Goal: Task Accomplishment & Management: Complete application form

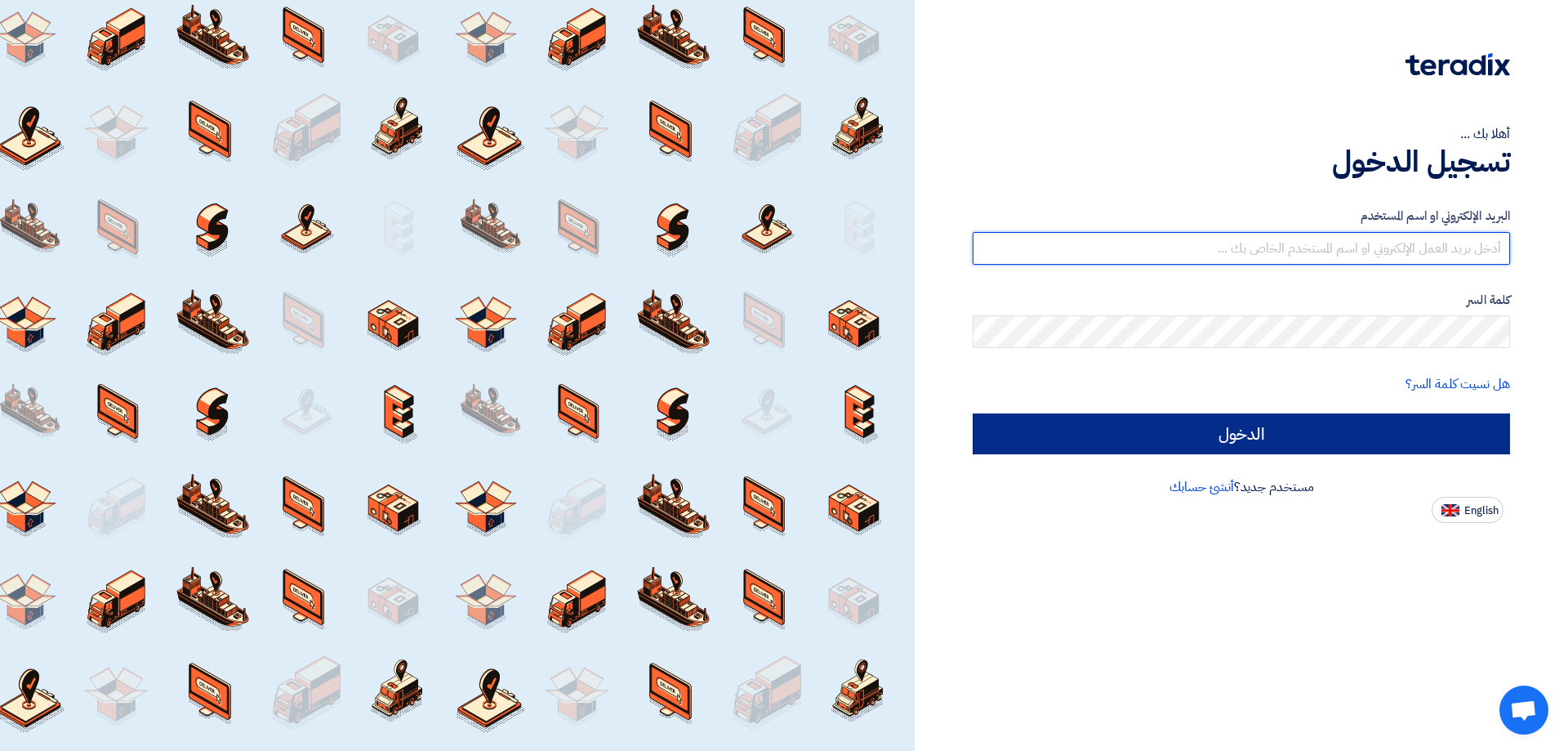
type input "[EMAIL_ADDRESS][DOMAIN_NAME]"
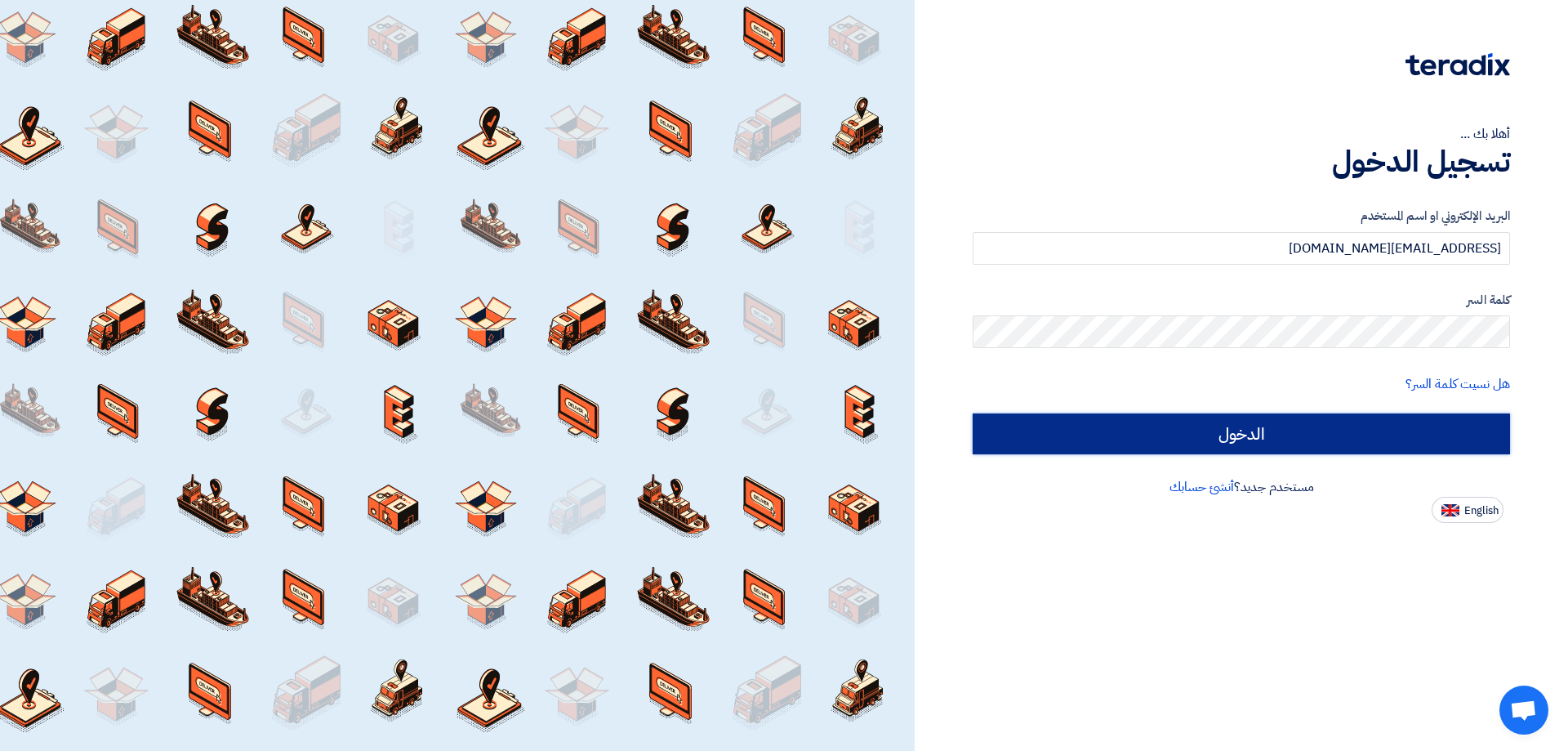
click at [1004, 432] on input "الدخول" at bounding box center [1242, 433] width 537 height 41
type input "Sign in"
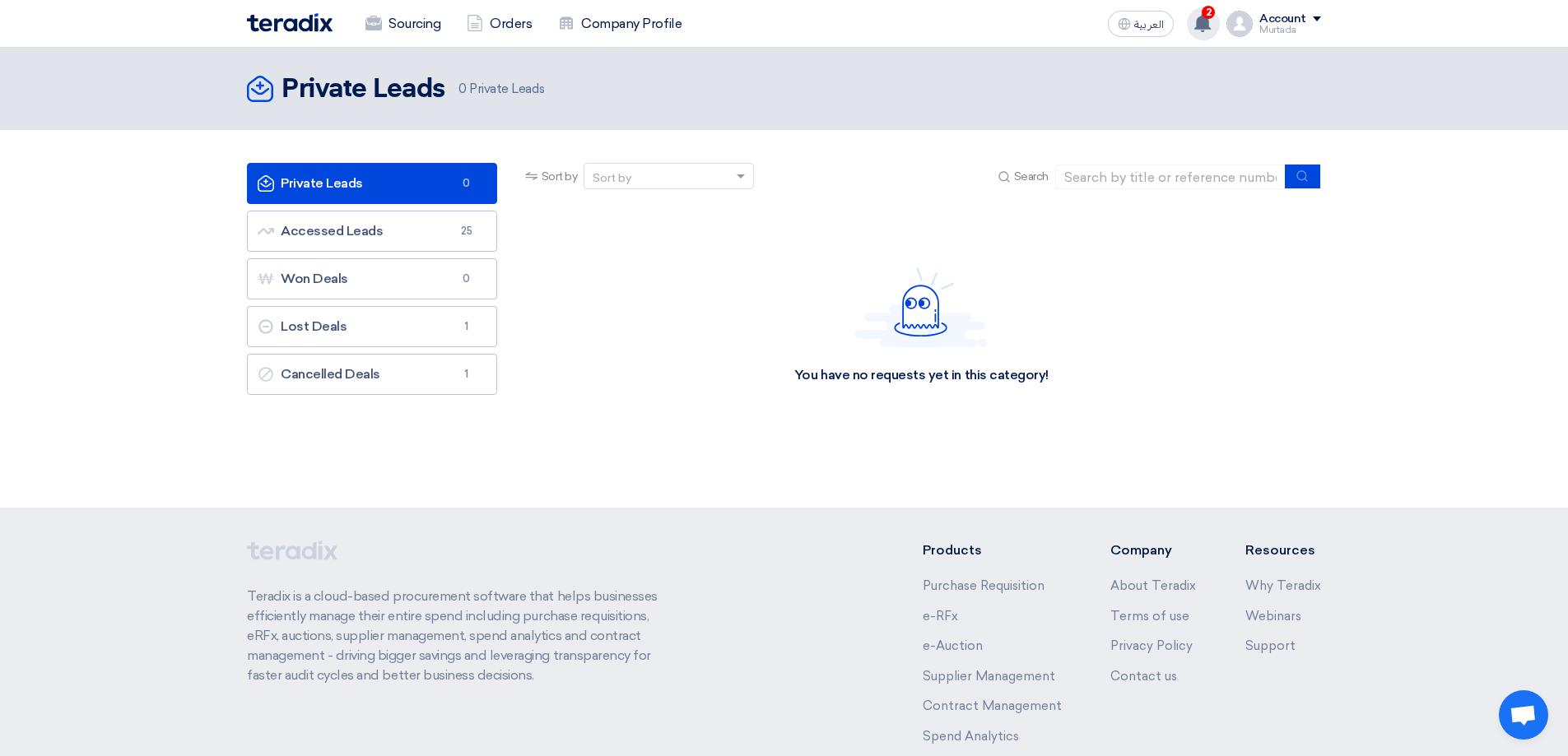
click at [1202, 11] on div "2 A request has been edited! - "[PHONE_NUMBER]". [DATE] Your offer for "[PHONE_…" at bounding box center [1203, 24] width 33 height 33
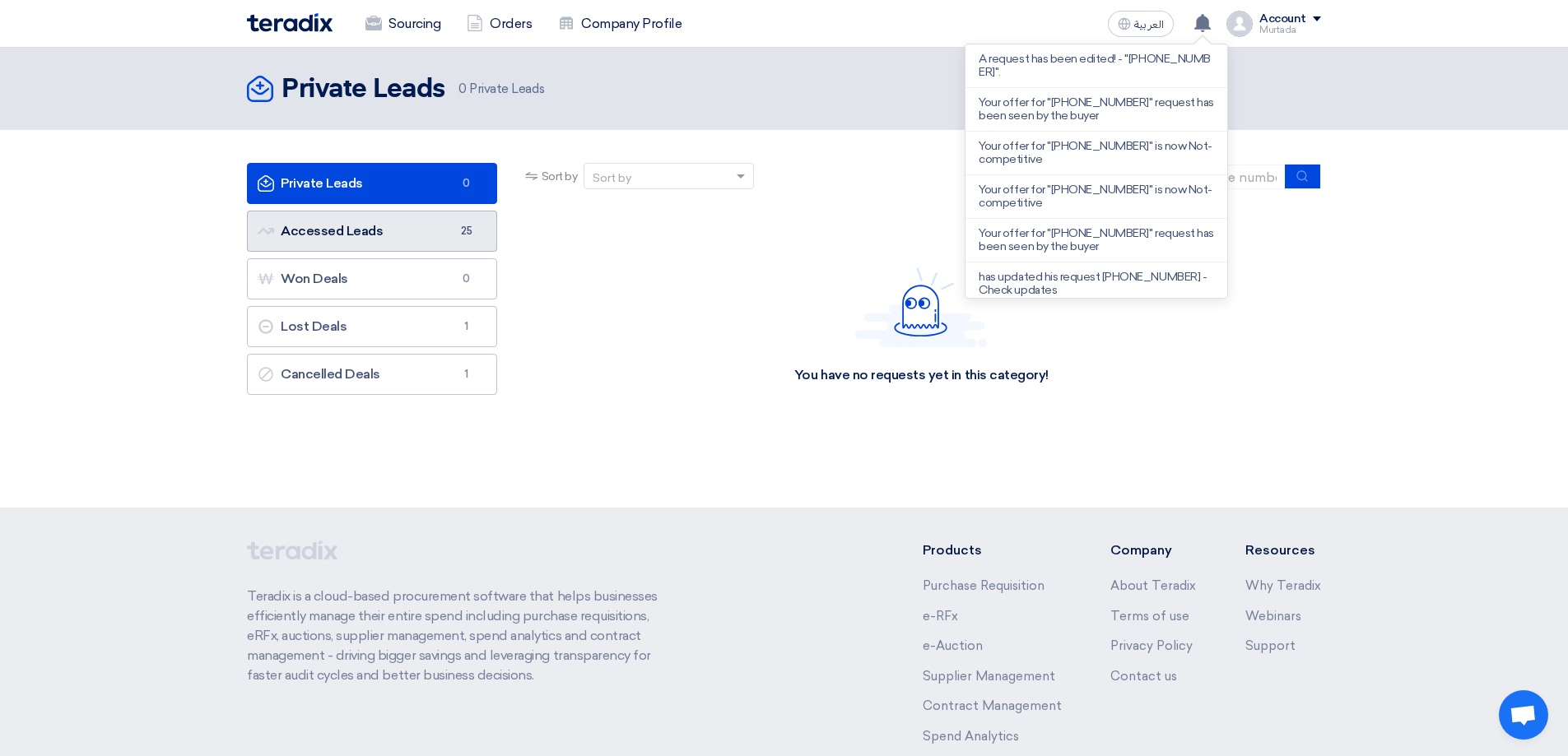
click at [380, 230] on link "Accessed Leads Accessed Leads 25" at bounding box center [372, 230] width 251 height 41
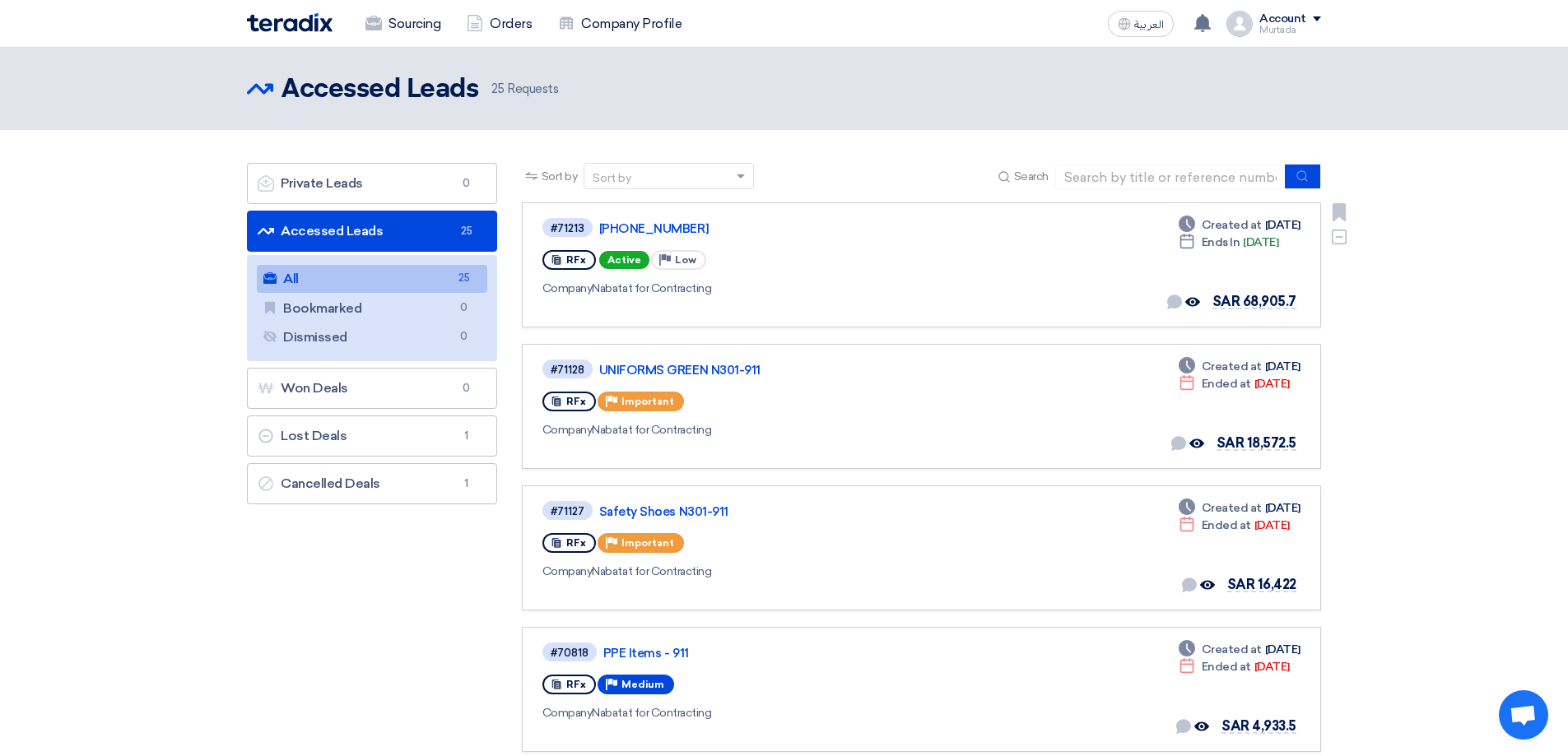
click at [560, 261] on use at bounding box center [556, 259] width 9 height 10
click at [651, 232] on link "[PHONE_NUMBER]" at bounding box center [805, 229] width 412 height 15
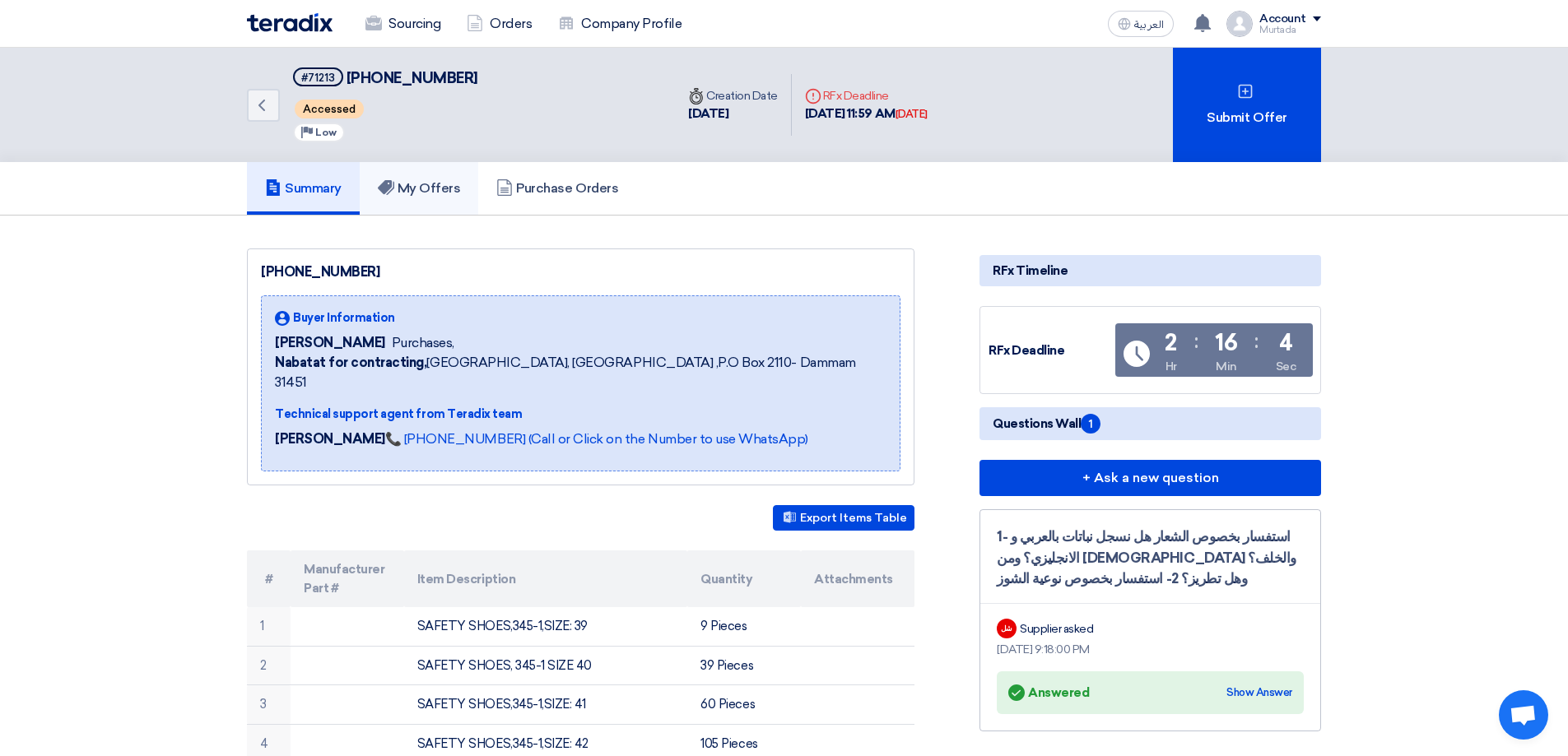
click at [436, 193] on h5 "My Offers" at bounding box center [419, 188] width 83 height 17
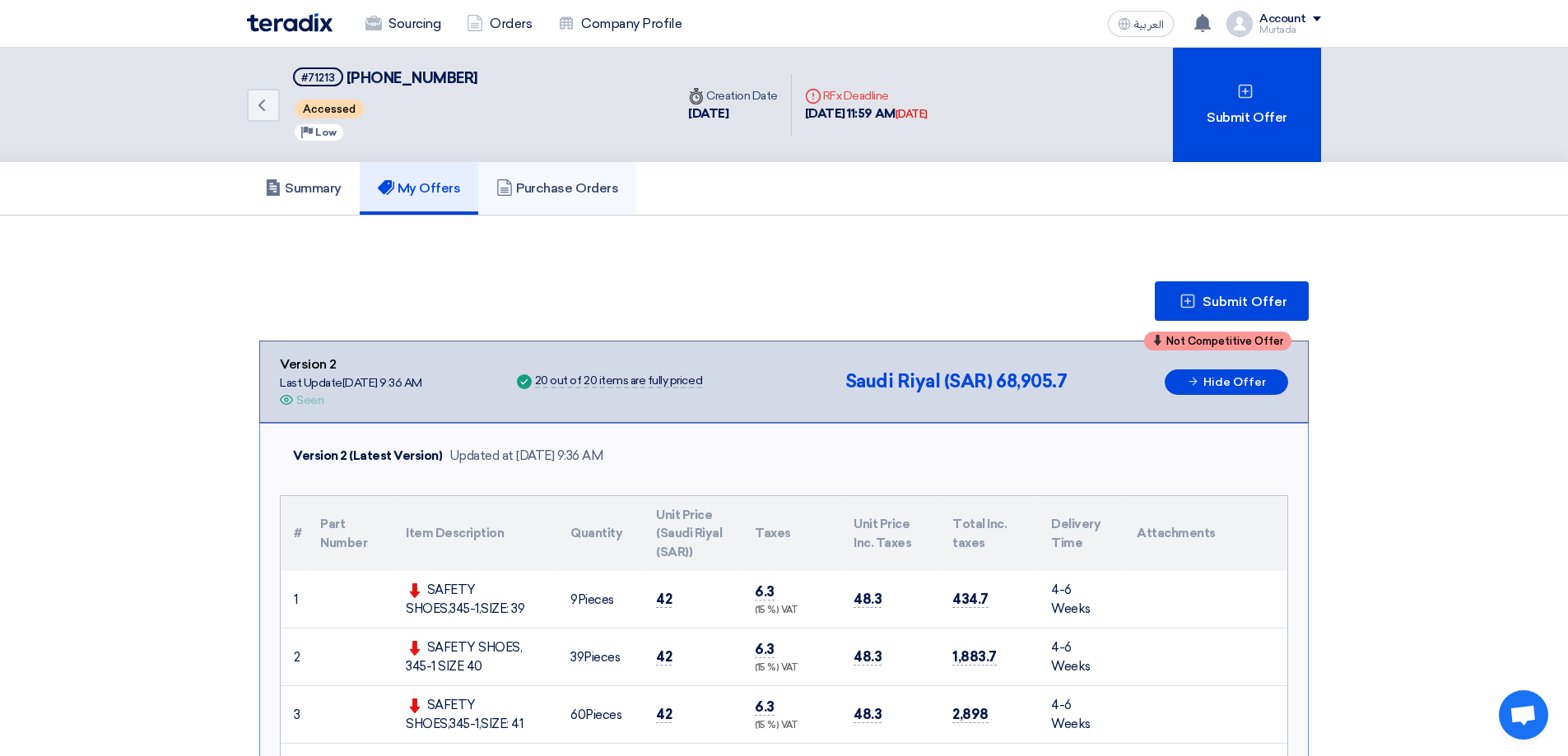
click at [560, 202] on link "Purchase Orders" at bounding box center [557, 188] width 158 height 53
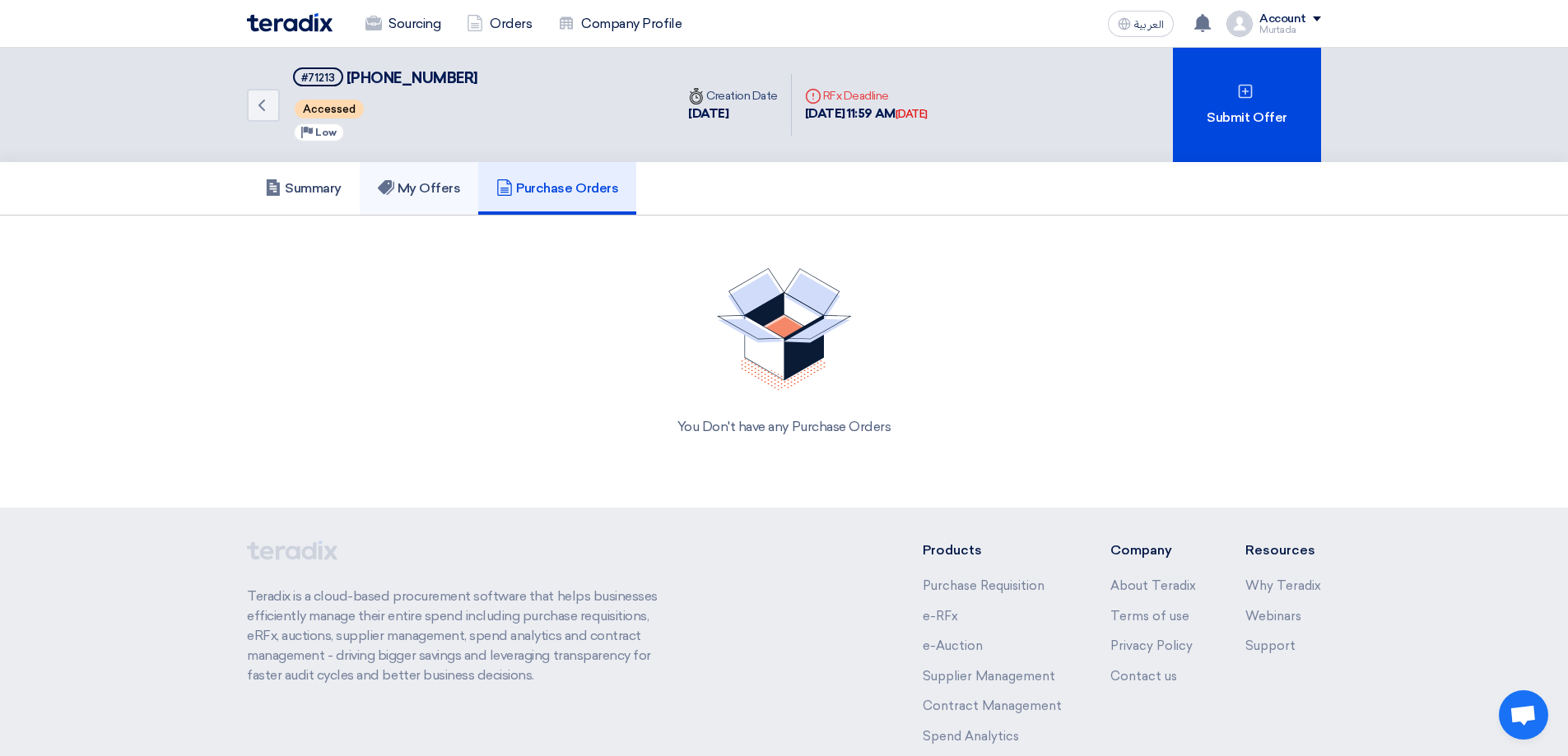
click at [453, 190] on h5 "My Offers" at bounding box center [419, 188] width 83 height 17
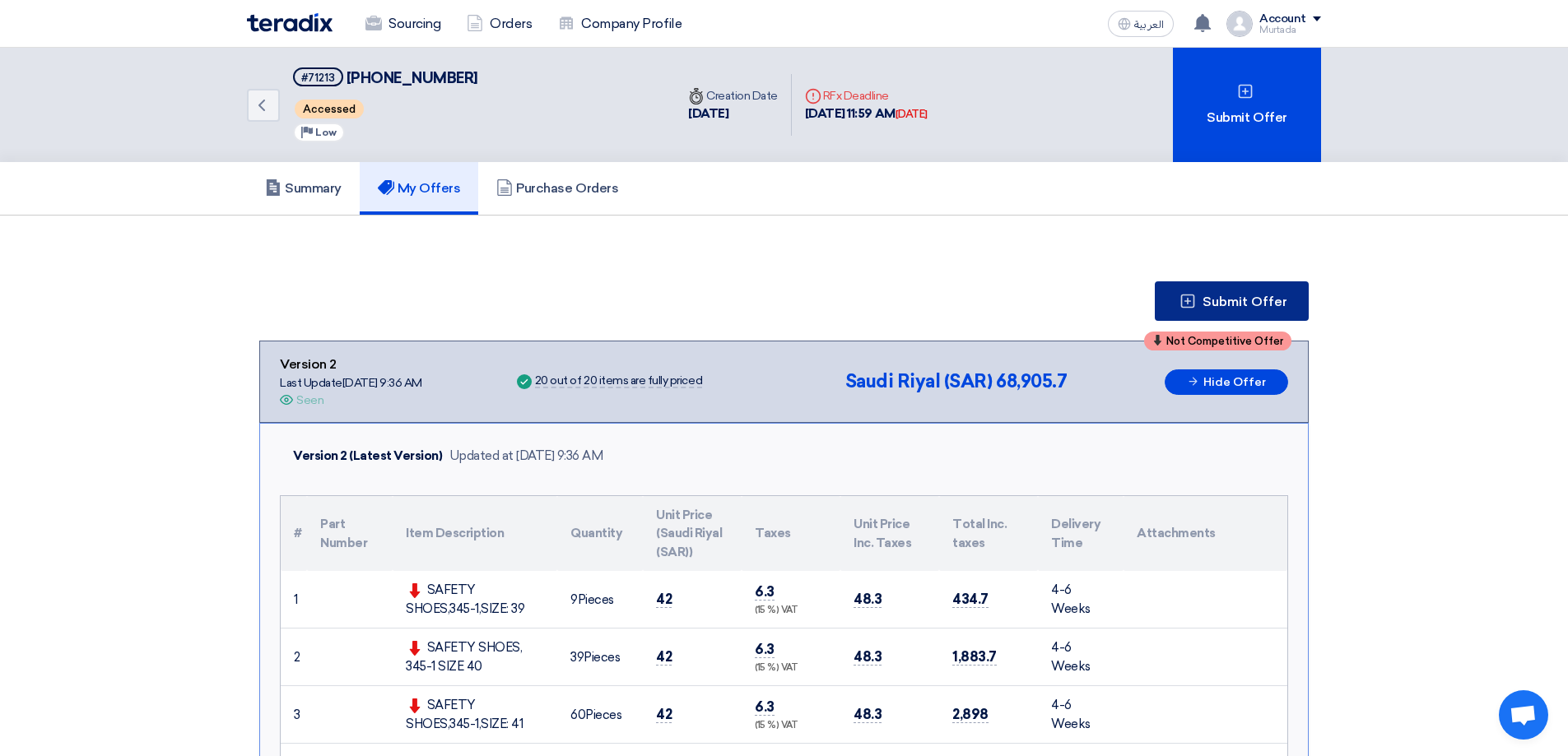
click at [1252, 296] on span "Submit Offer" at bounding box center [1245, 301] width 85 height 13
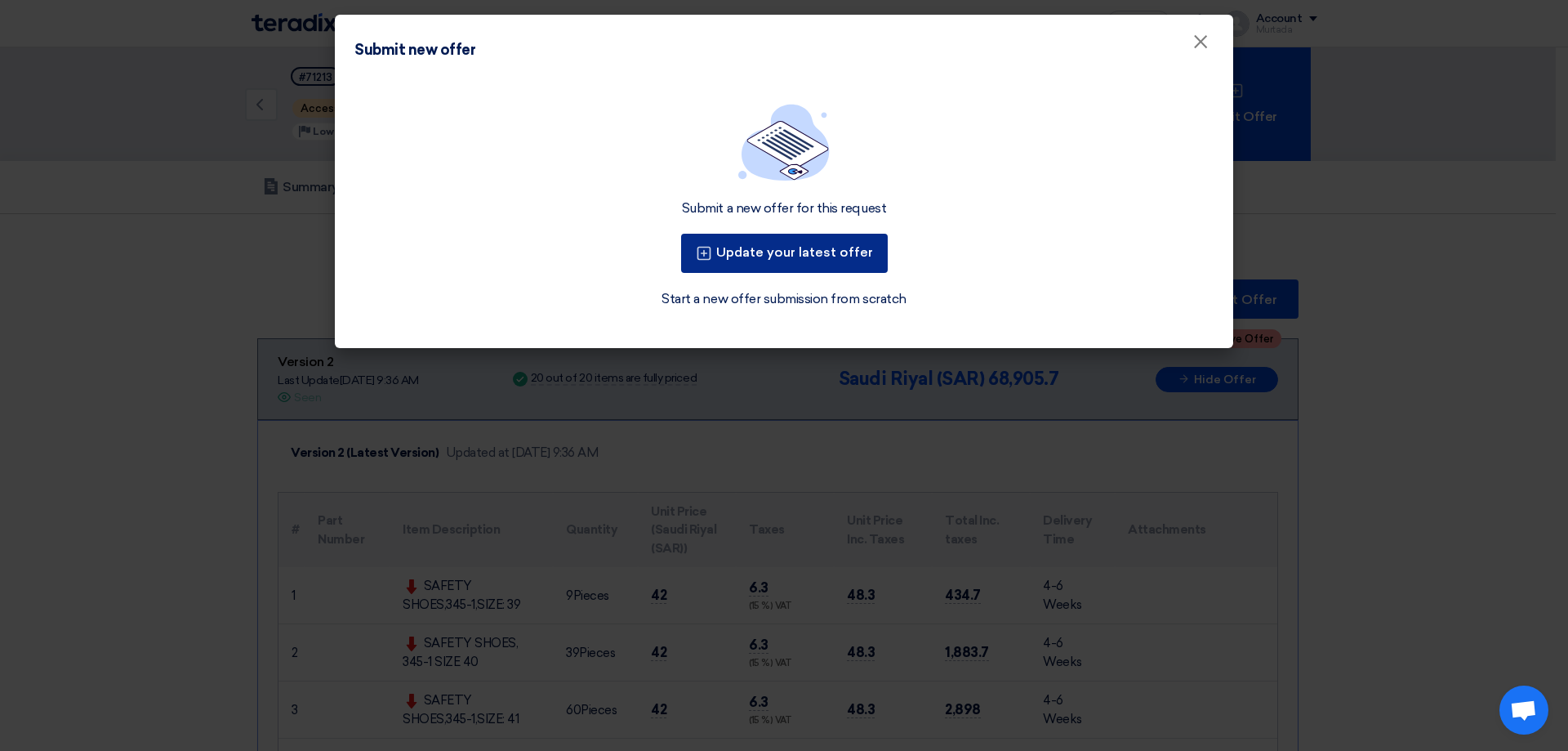
drag, startPoint x: 758, startPoint y: 262, endPoint x: 721, endPoint y: 295, distance: 49.6
click at [757, 262] on button "Update your latest offer" at bounding box center [784, 253] width 207 height 39
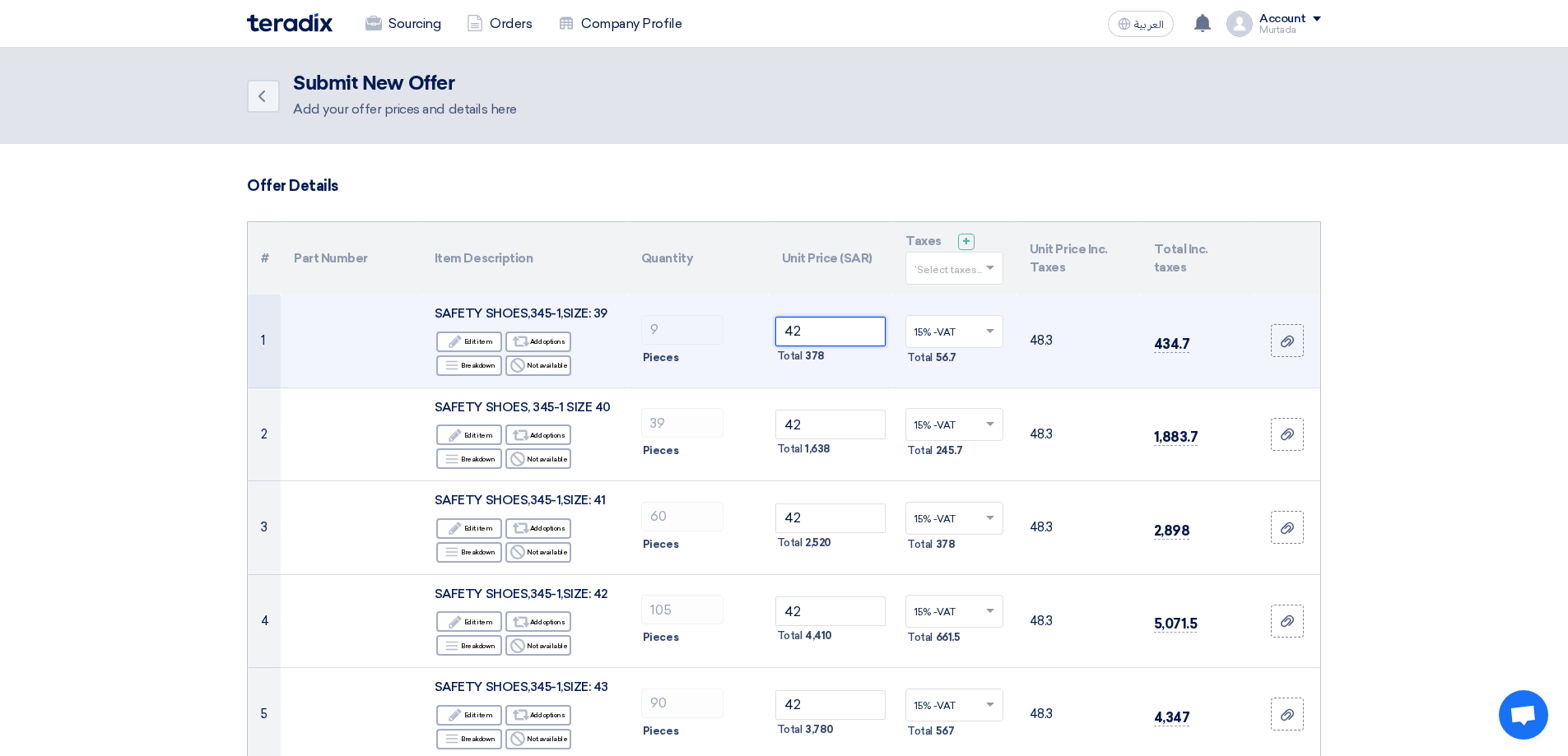
drag, startPoint x: 827, startPoint y: 330, endPoint x: 535, endPoint y: 330, distance: 292.0
click at [535, 330] on tr "1 SAFETY SHOES,345-1,SIZE: 39 Edit Edit item Alternative Add options Breakdown …" at bounding box center [784, 341] width 1073 height 93
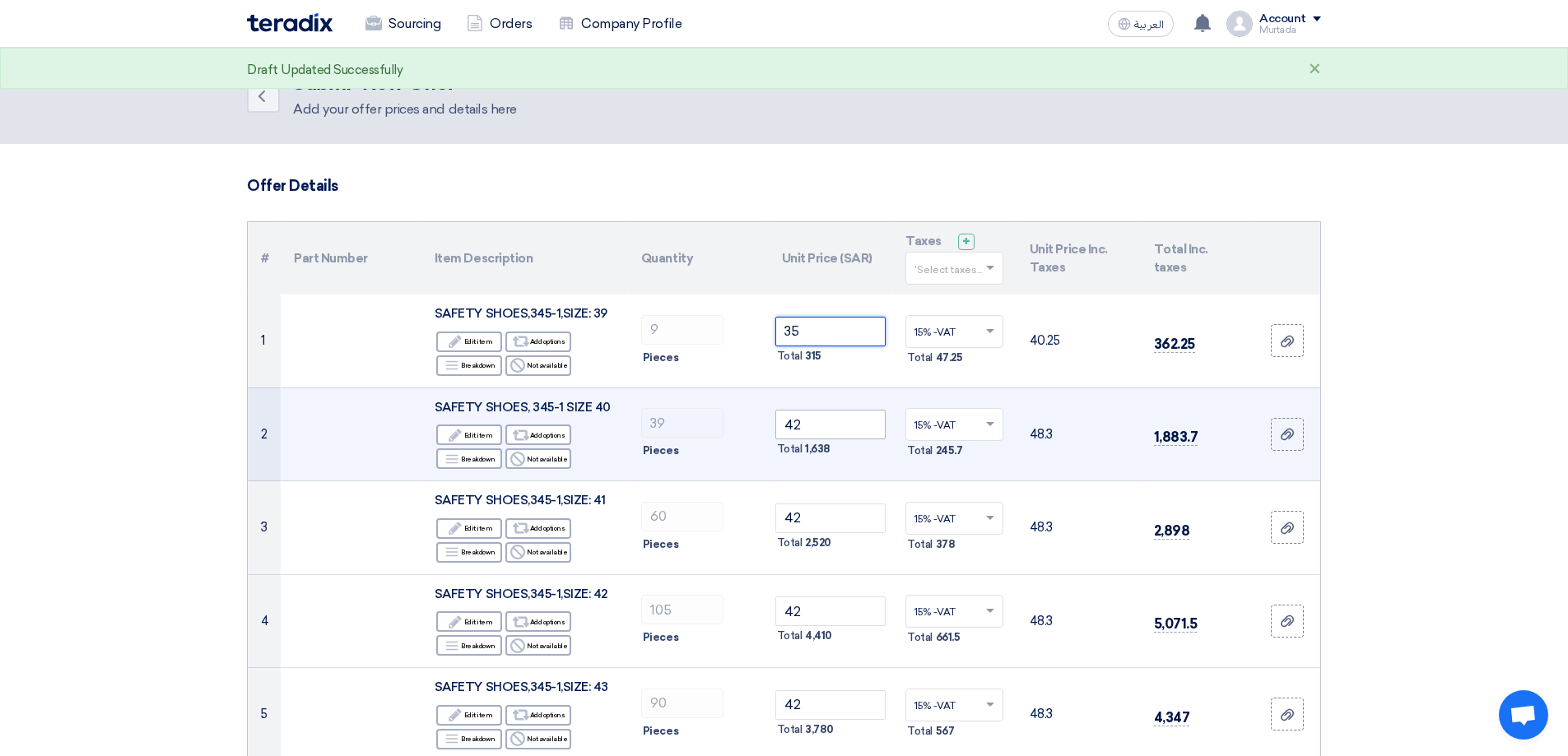
type input "35"
click at [687, 414] on tr "2 SAFETY SHOES, 345-1 SIZE 40 Edit Edit item Alternative Add options Breakdown …" at bounding box center [784, 434] width 1073 height 94
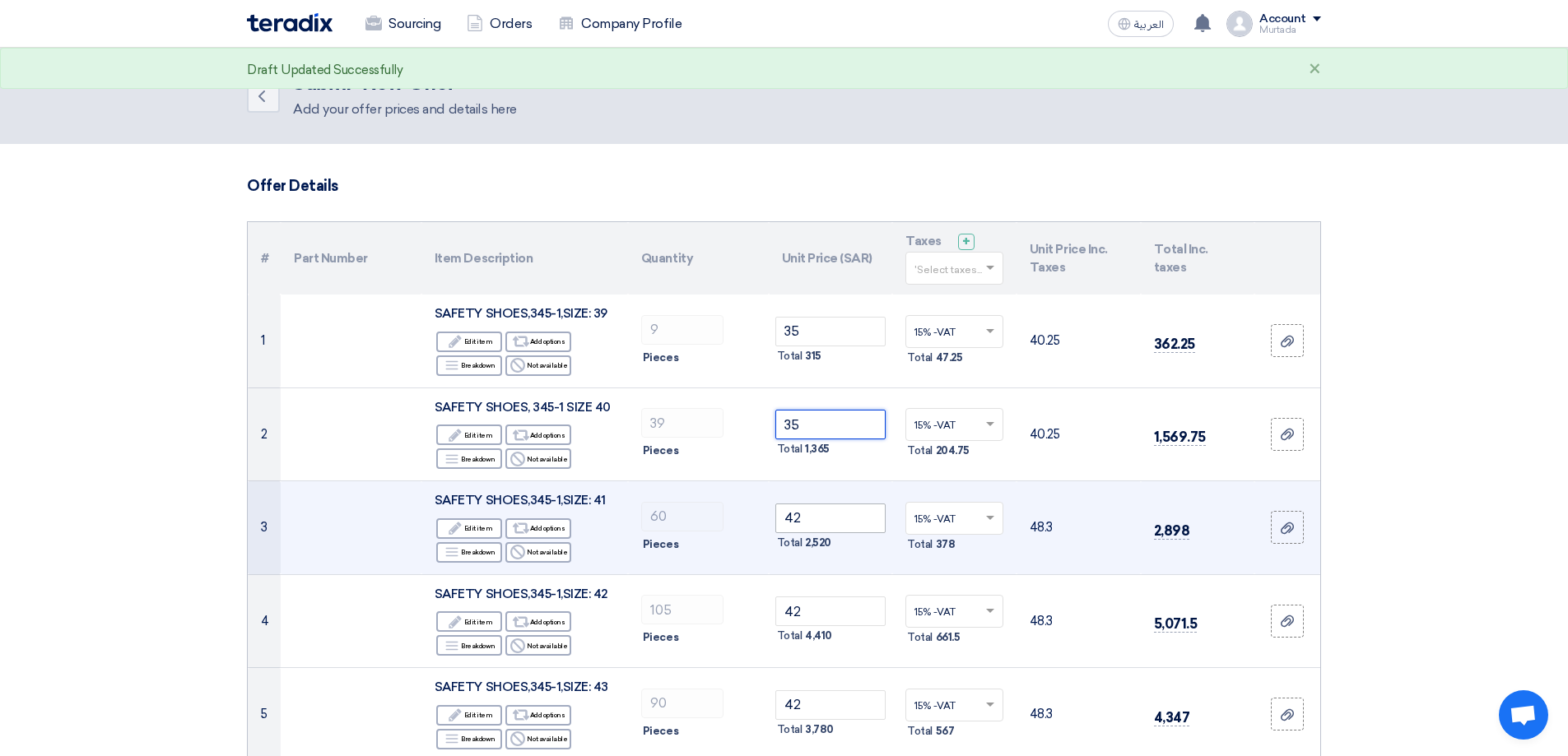
type input "35"
click at [702, 522] on tr "3 SAFETY SHOES,345-1,SIZE: 41 Edit Edit item Alternative Add options Breakdown …" at bounding box center [784, 527] width 1073 height 94
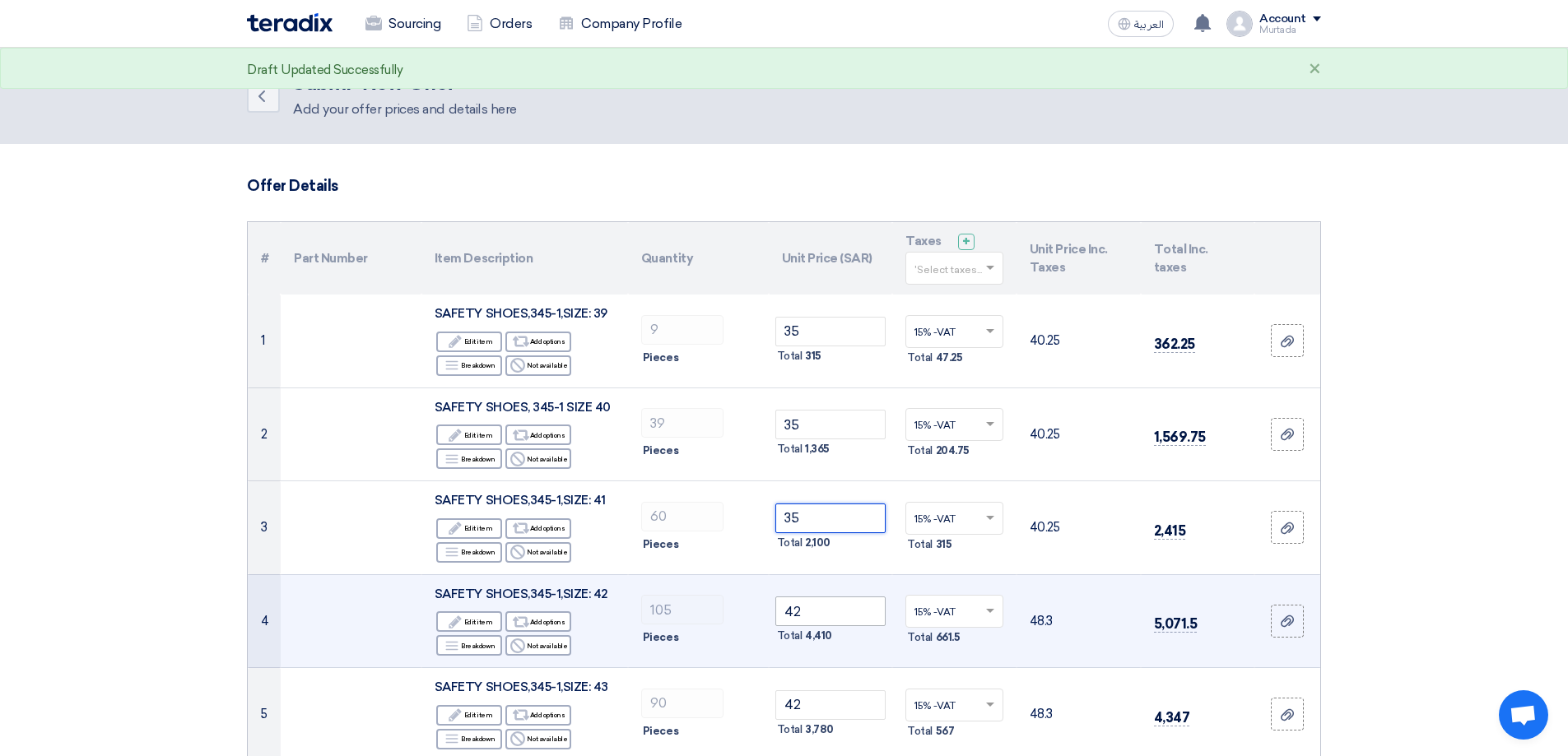
type input "35"
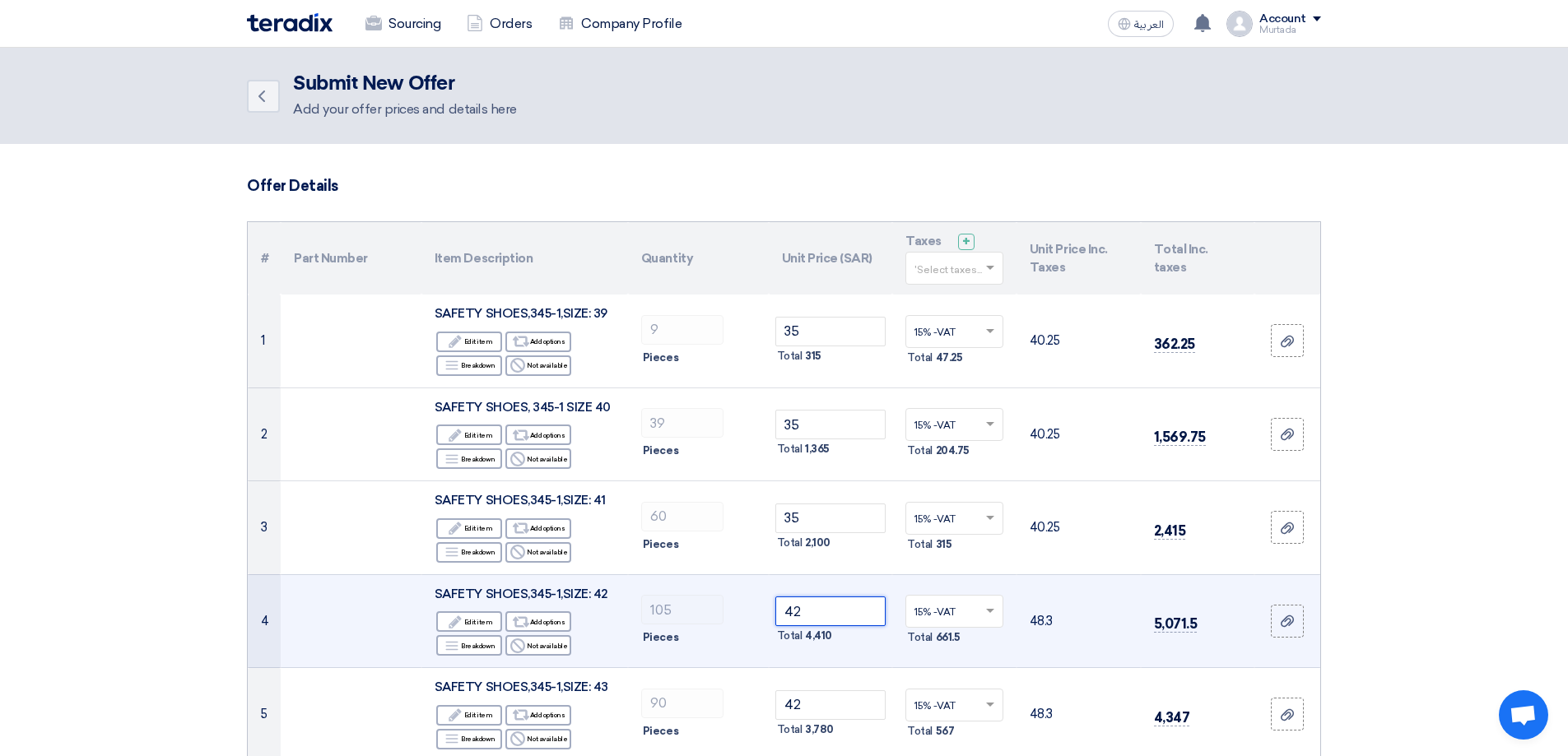
drag, startPoint x: 806, startPoint y: 611, endPoint x: 632, endPoint y: 596, distance: 174.6
click at [630, 608] on tr "4 SAFETY SHOES,345-1,SIZE: 42 Edit Edit item Alternative Add options Breakdown …" at bounding box center [784, 621] width 1073 height 94
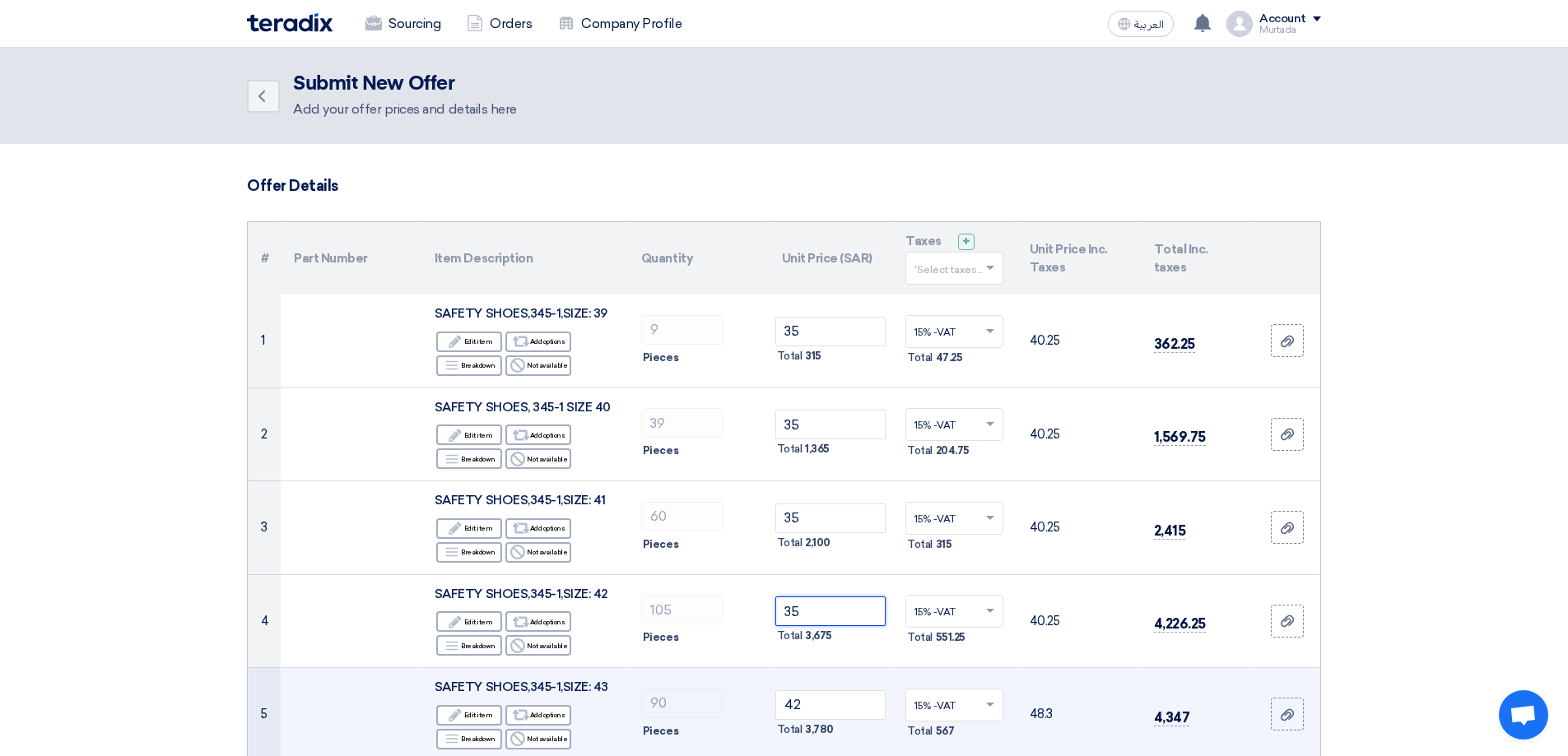
type input "35"
click at [651, 693] on tr "5 SAFETY SHOES,345-1,SIZE: 43 Edit Edit item Alternative Add options Breakdown …" at bounding box center [784, 715] width 1073 height 94
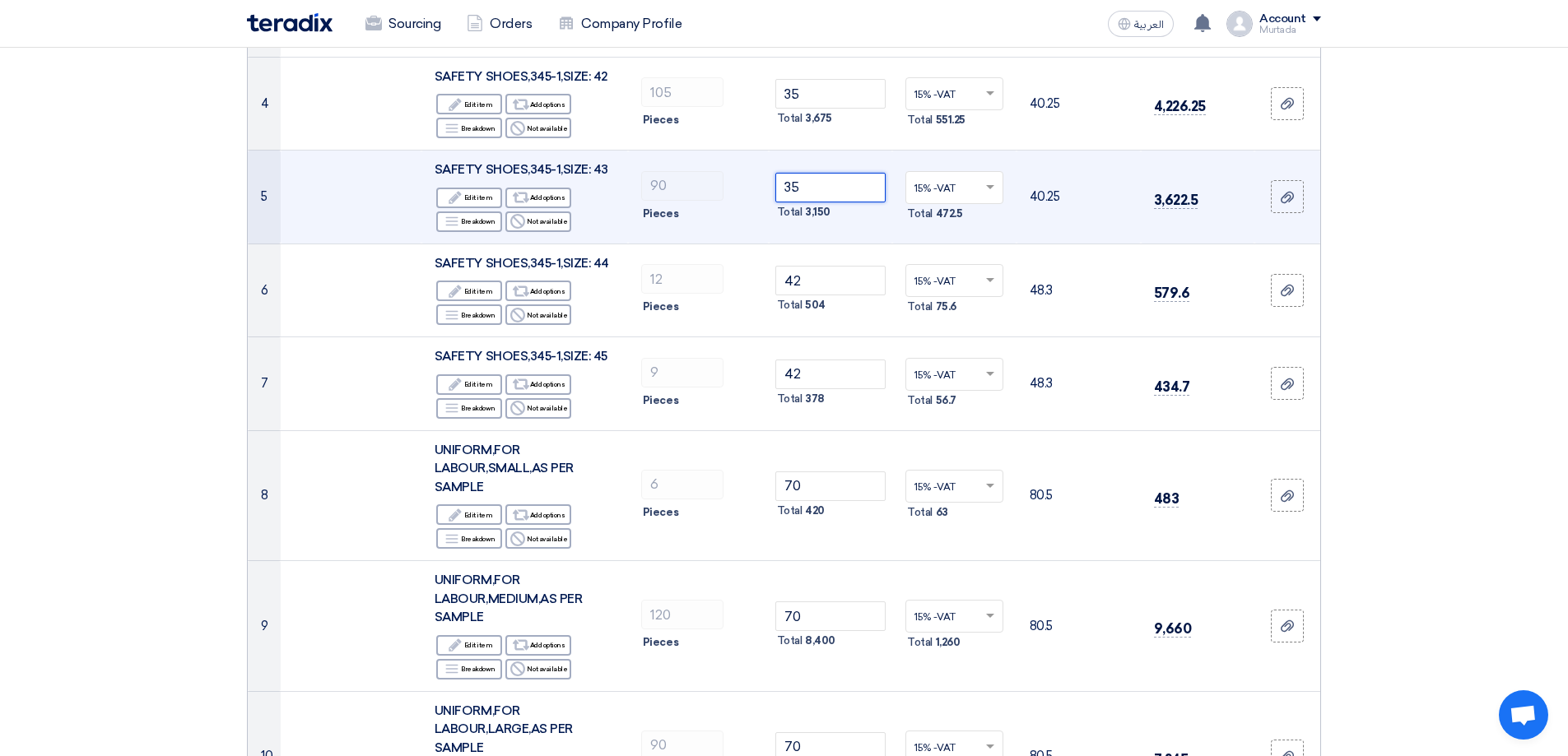
scroll to position [521, 0]
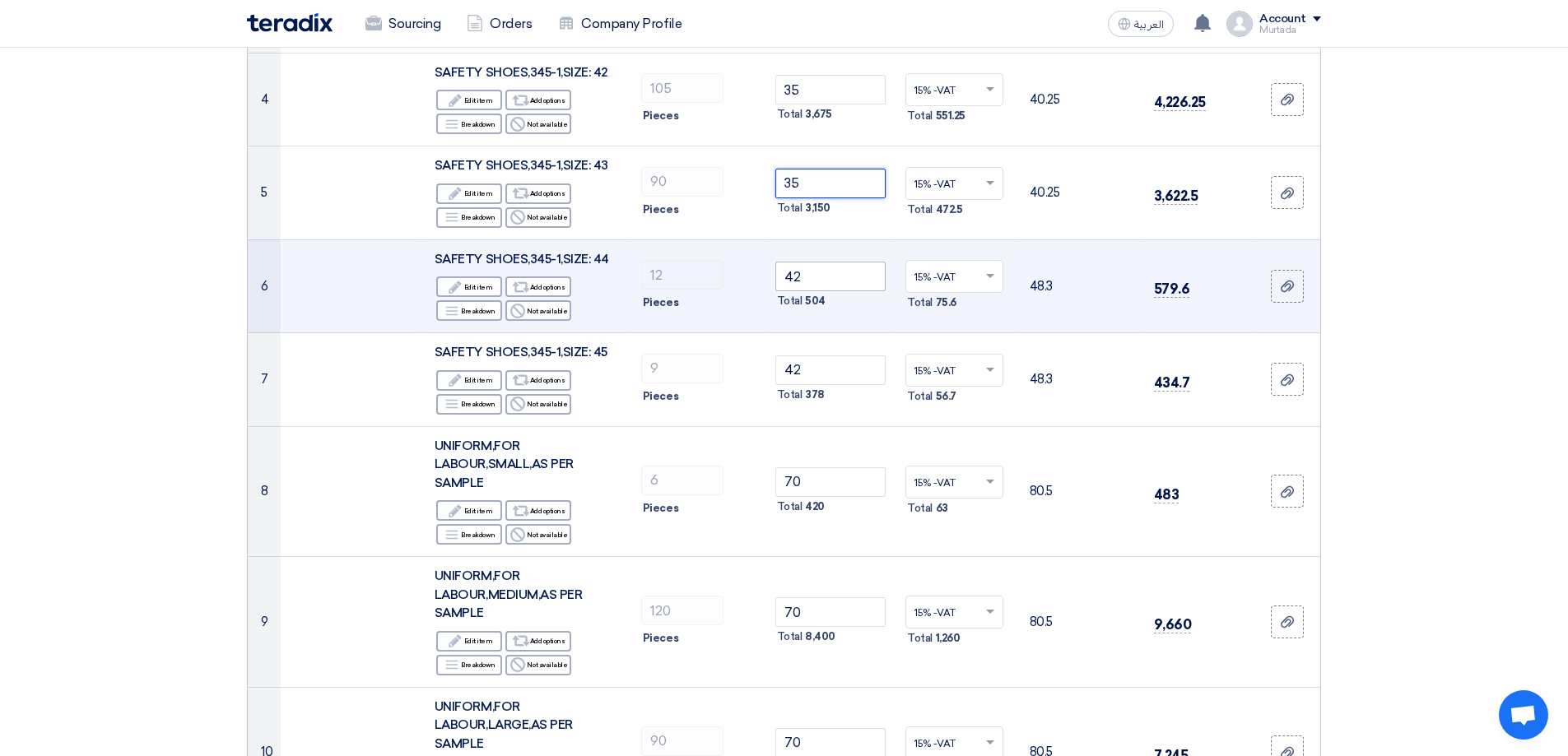
type input "35"
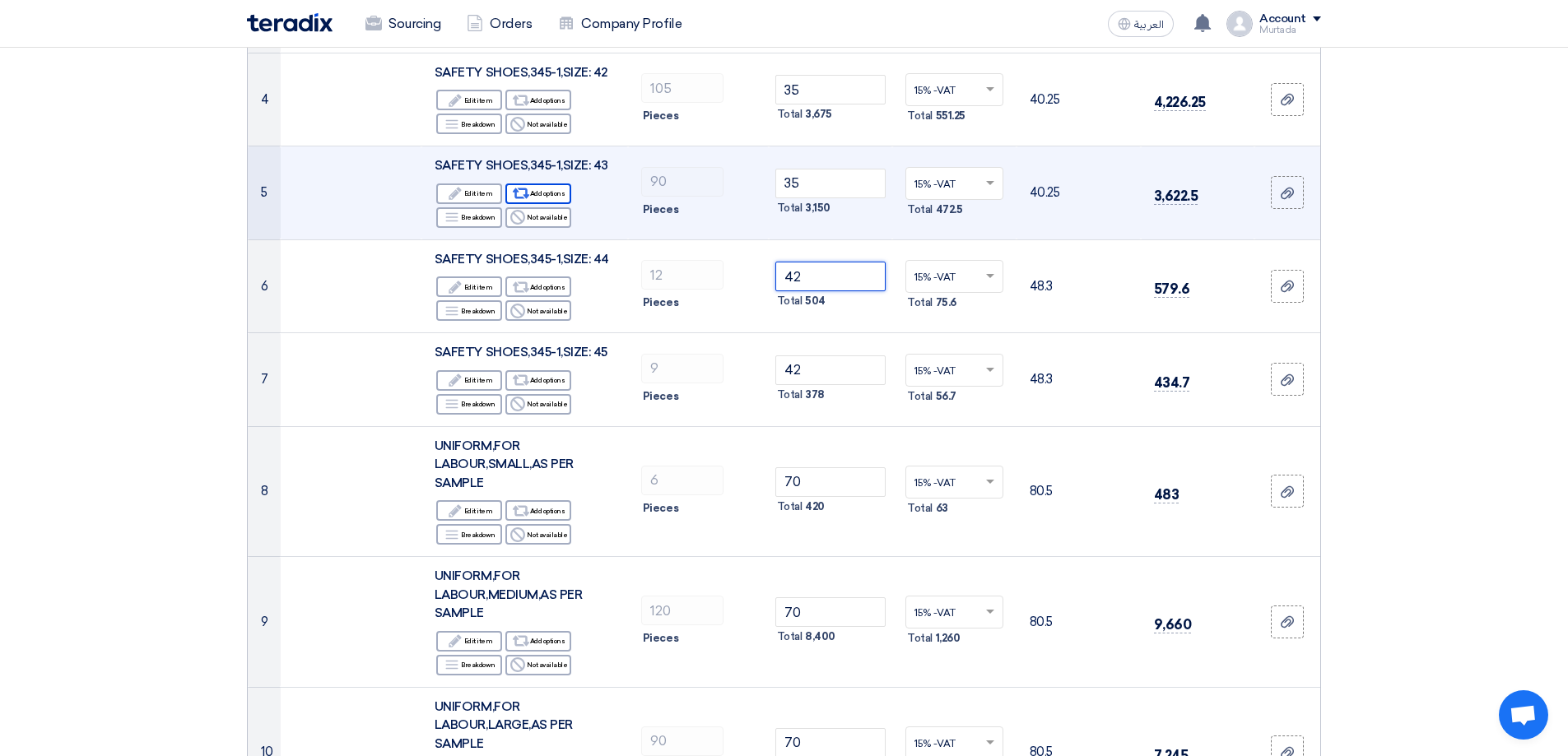
drag, startPoint x: 808, startPoint y: 279, endPoint x: 521, endPoint y: 196, distance: 298.8
click at [518, 294] on tr "6 SAFETY SHOES,345-1,SIZE: 44 Edit Edit item Alternative Add options Breakdown …" at bounding box center [784, 286] width 1073 height 94
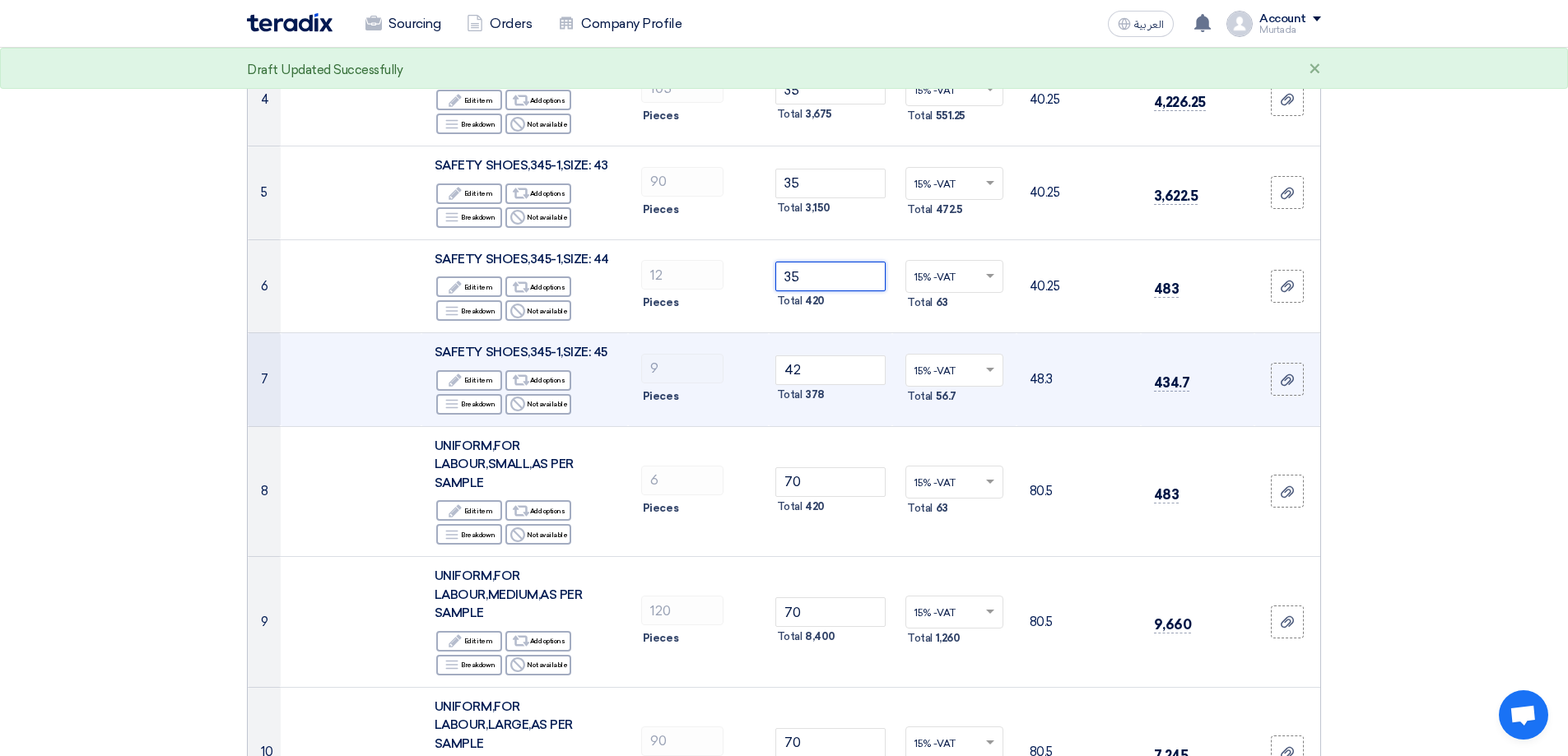
type input "35"
click at [652, 364] on tr "7 SAFETY SHOES,345-1,SIZE: 45 Edit Edit item Alternative Add options Breakdown …" at bounding box center [784, 379] width 1073 height 94
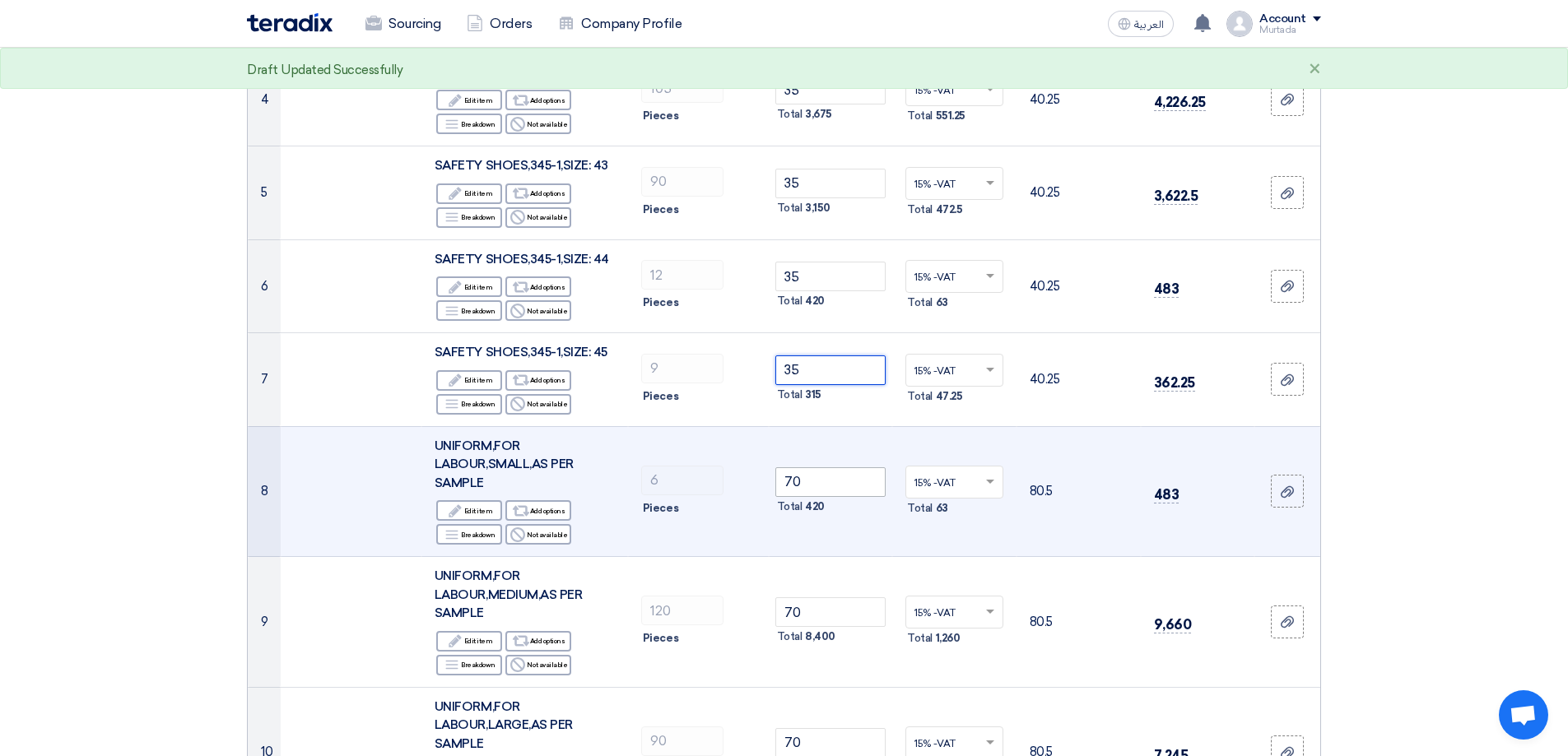
type input "35"
drag, startPoint x: 805, startPoint y: 483, endPoint x: 734, endPoint y: 484, distance: 71.0
click at [734, 484] on tr "8 UNIFORM,FOR LABOUR,SMALL,AS PER SAMPLE Edit Edit item Alternative Add options…" at bounding box center [784, 491] width 1073 height 131
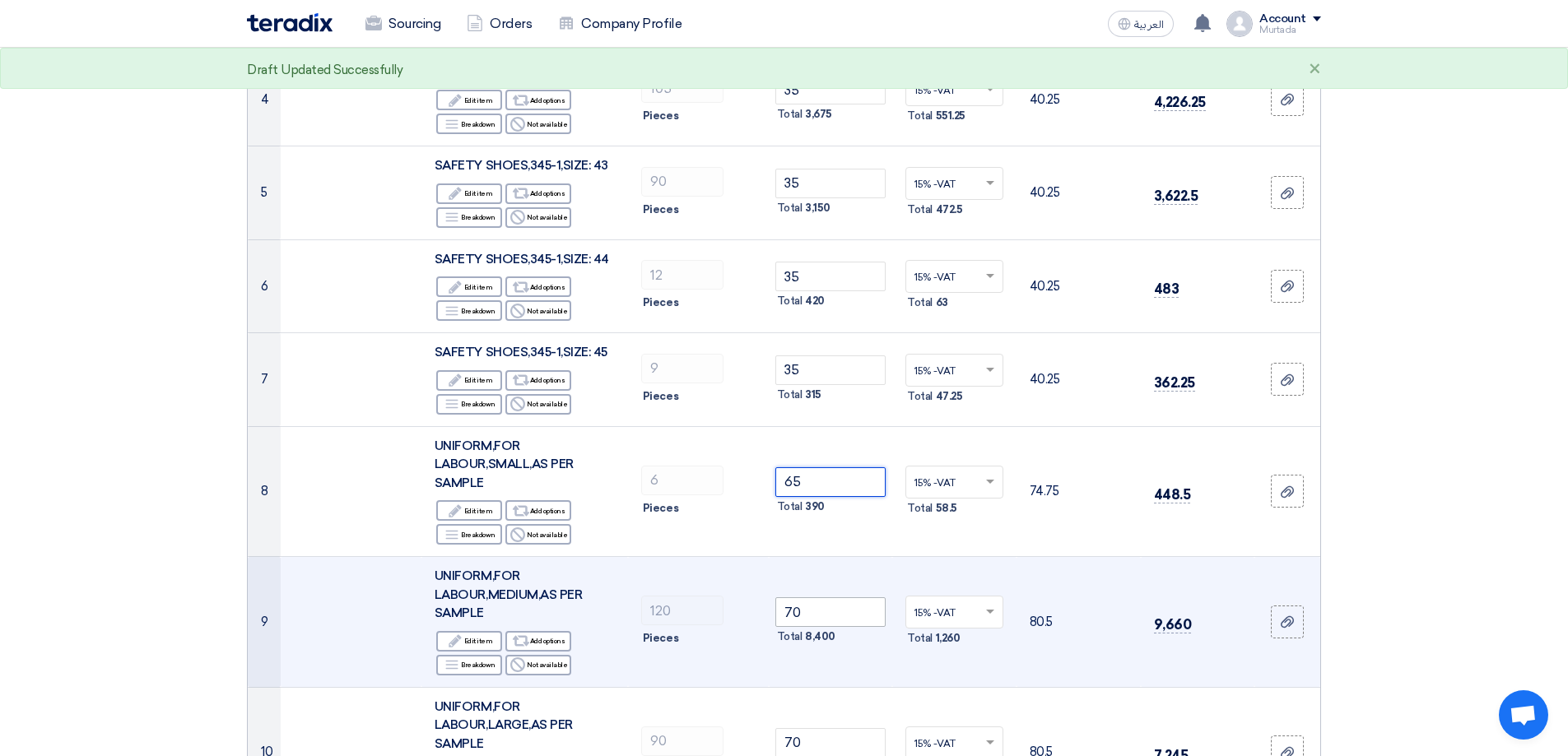
type input "65"
drag, startPoint x: 806, startPoint y: 605, endPoint x: 635, endPoint y: 593, distance: 171.4
click at [653, 638] on tr "9 UNIFORM,FOR LABOUR,MEDIUM,AS PER SAMPLE Edit Edit item Alternative Add option…" at bounding box center [784, 622] width 1073 height 131
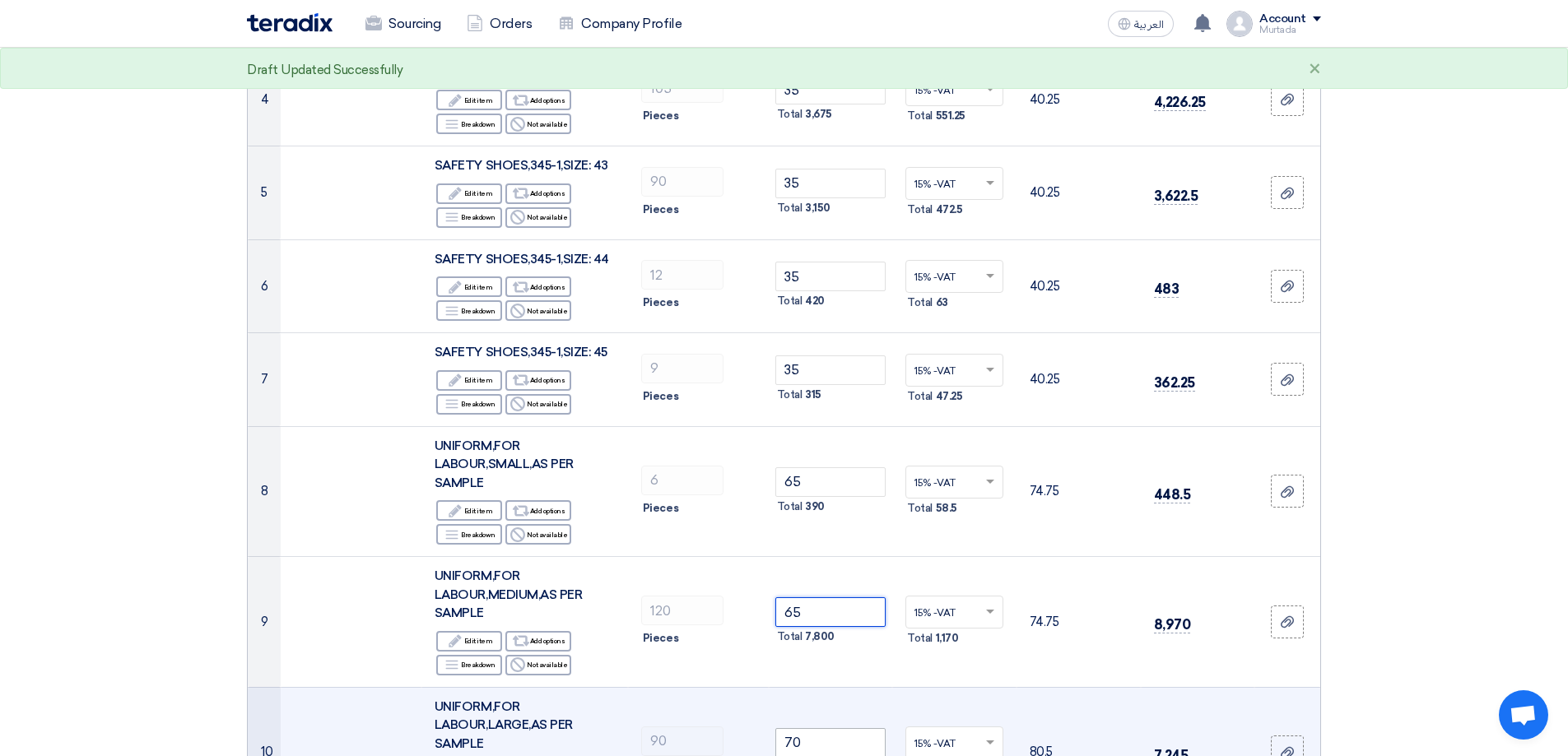
type input "65"
click at [665, 737] on tr "10 UNIFORM,FOR LABOUR,LARGE,AS PER SAMPLE Edit Edit item Alternative Add option…" at bounding box center [784, 752] width 1073 height 131
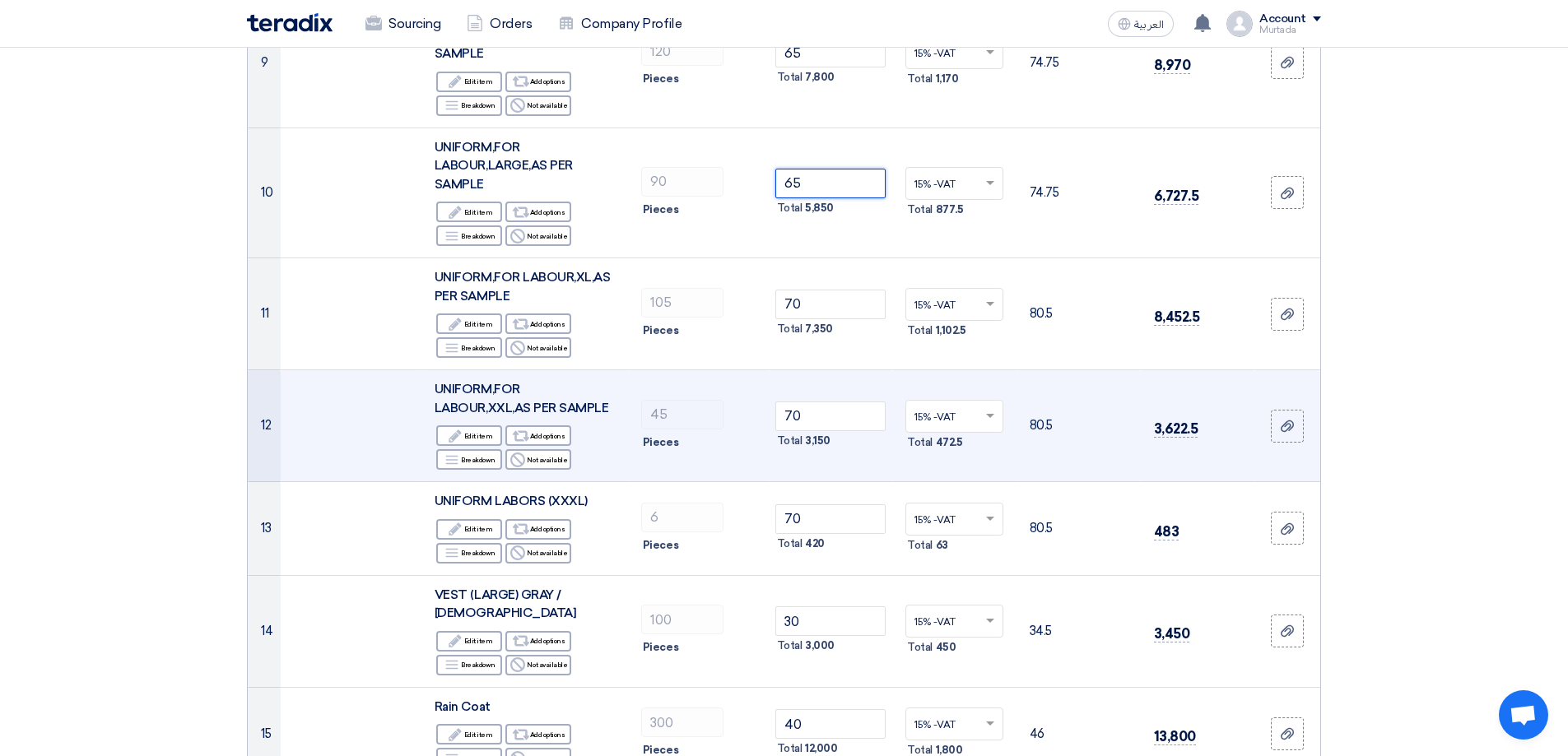
scroll to position [1092, 0]
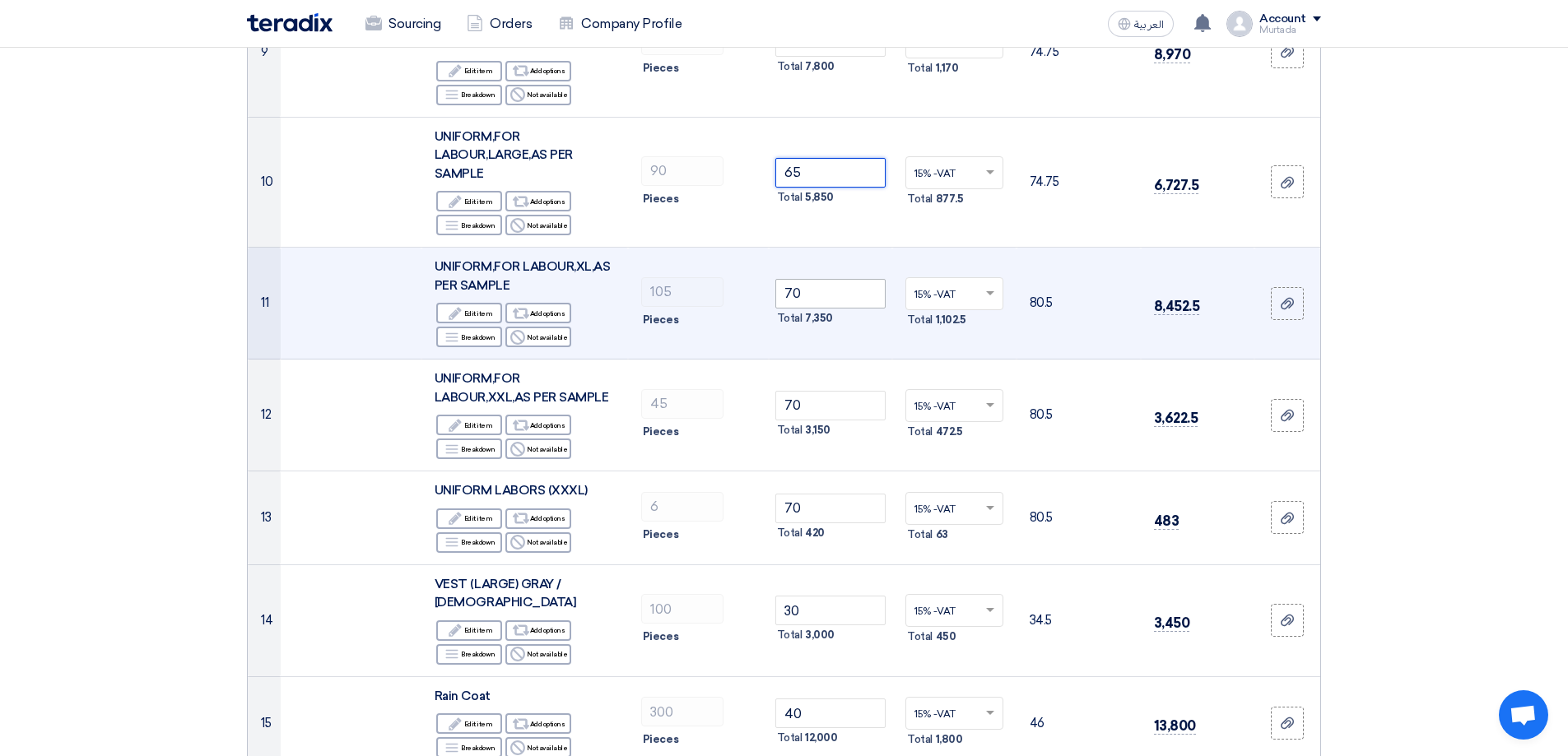
type input "65"
click at [649, 299] on tr "11 UNIFORM,FOR LABOUR,XL,AS PER SAMPLE Edit Edit item Alternative Add options B…" at bounding box center [784, 304] width 1073 height 112
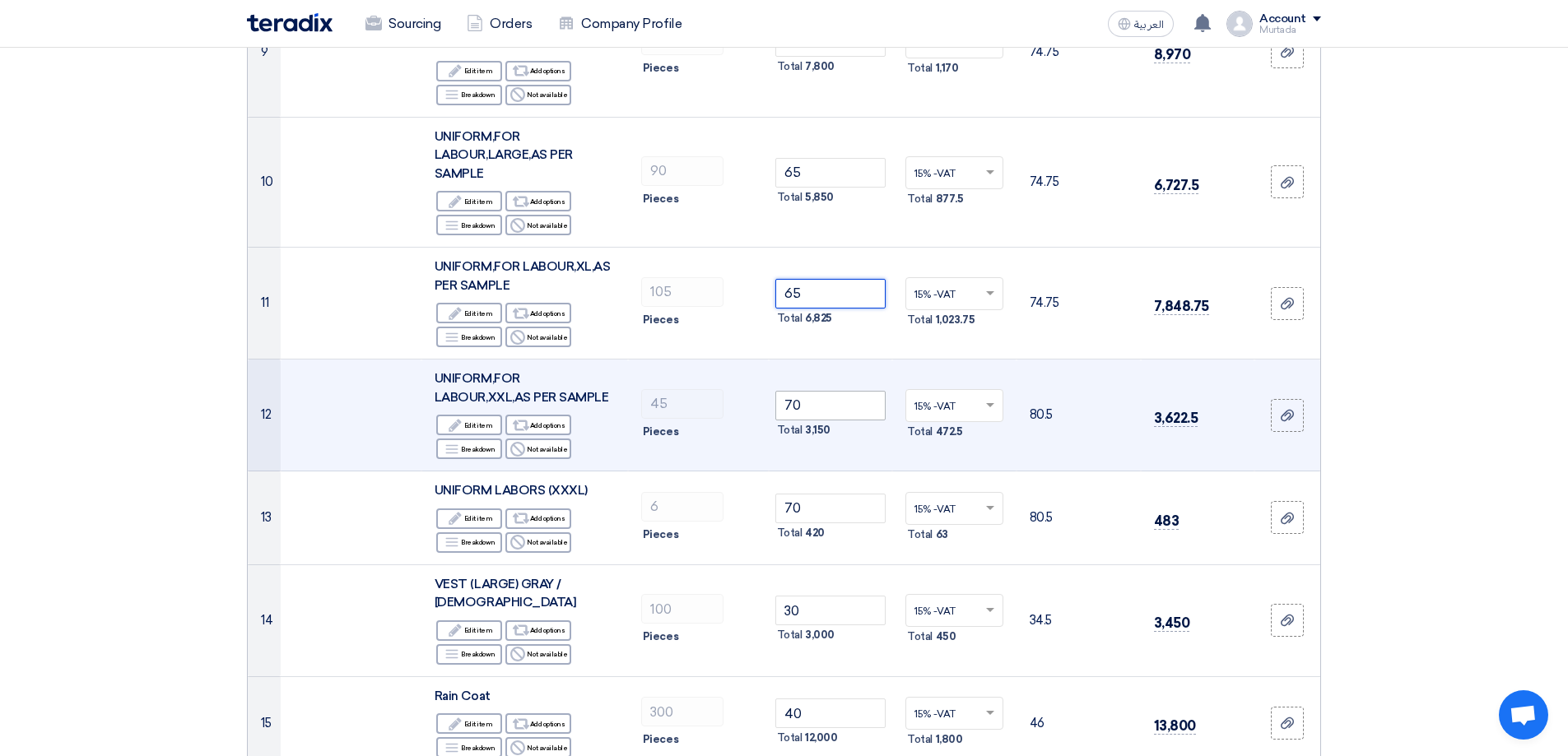
type input "65"
drag, startPoint x: 807, startPoint y: 404, endPoint x: 738, endPoint y: 399, distance: 69.2
click at [748, 404] on tr "12 UNIFORM,FOR LABOUR,XXL,AS PER SAMPLE Edit Edit item Alternative Add options …" at bounding box center [784, 415] width 1073 height 112
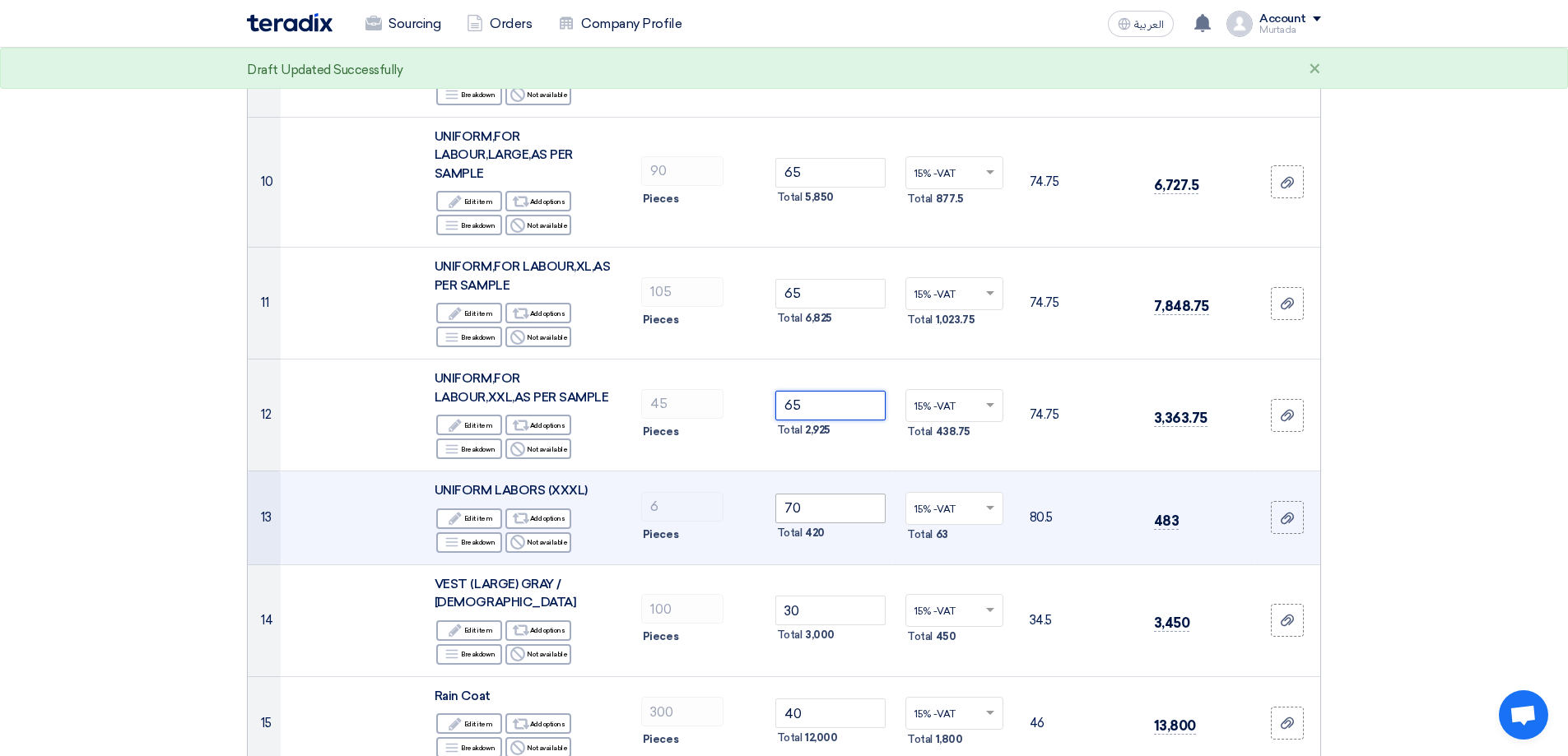
type input "65"
click at [671, 514] on tr "13 UNIFORM LABORS (XXXL) Edit Edit item Alternative Add options Breakdown" at bounding box center [784, 518] width 1073 height 94
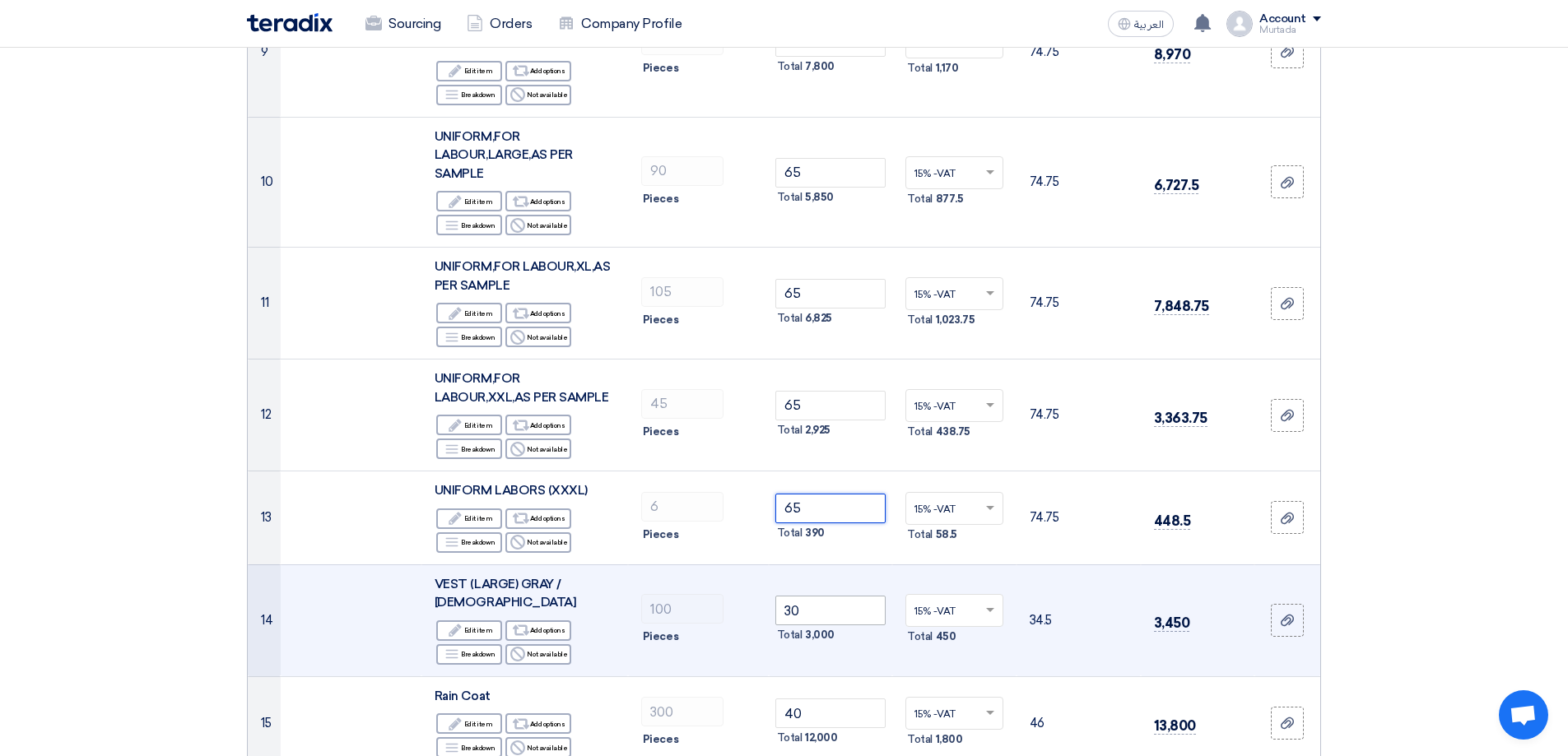
type input "65"
click at [704, 594] on tr "14 VEST (LARGE) GRAY / [DEMOGRAPHIC_DATA] Edit Edit item Alternative Add option…" at bounding box center [784, 620] width 1073 height 112
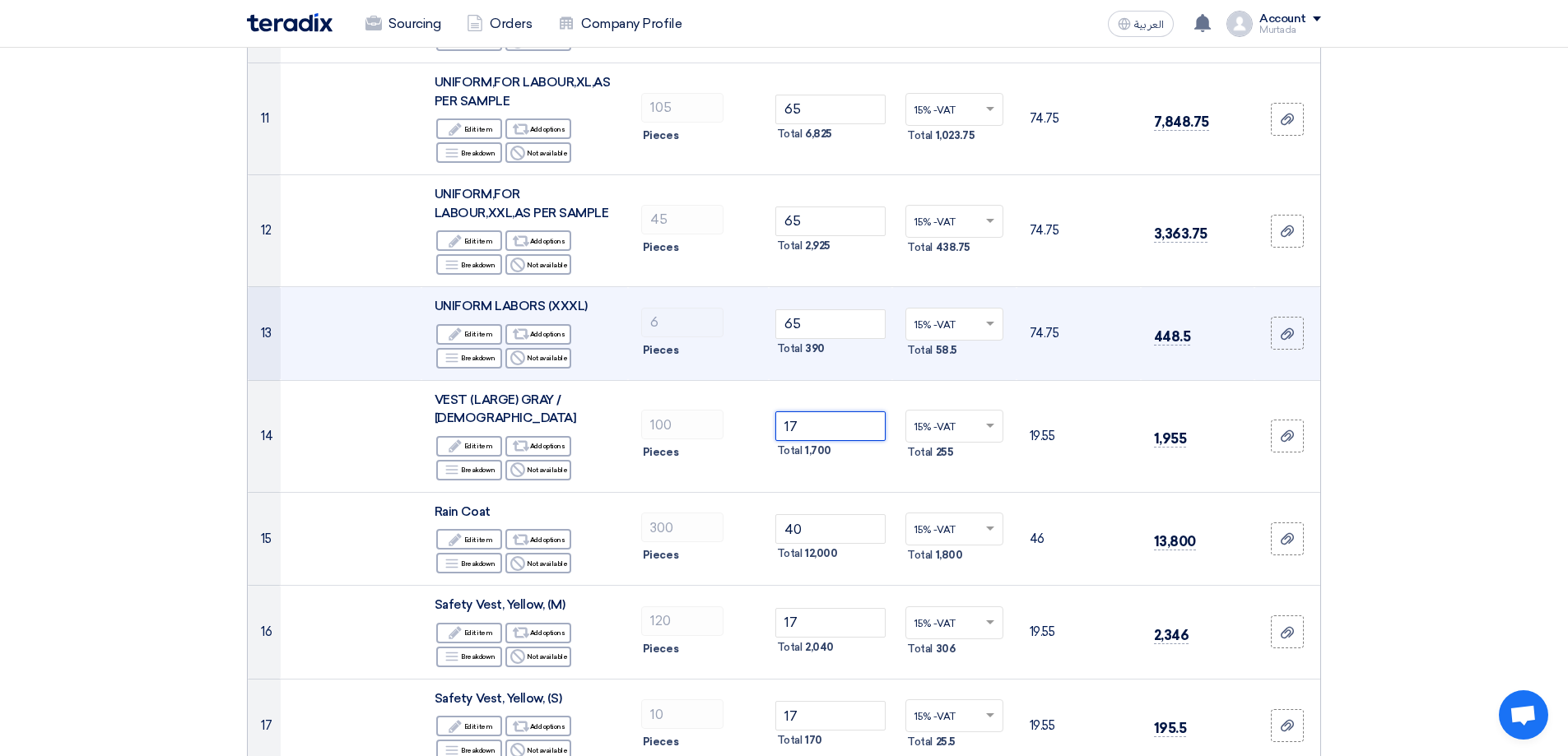
scroll to position [1268, 0]
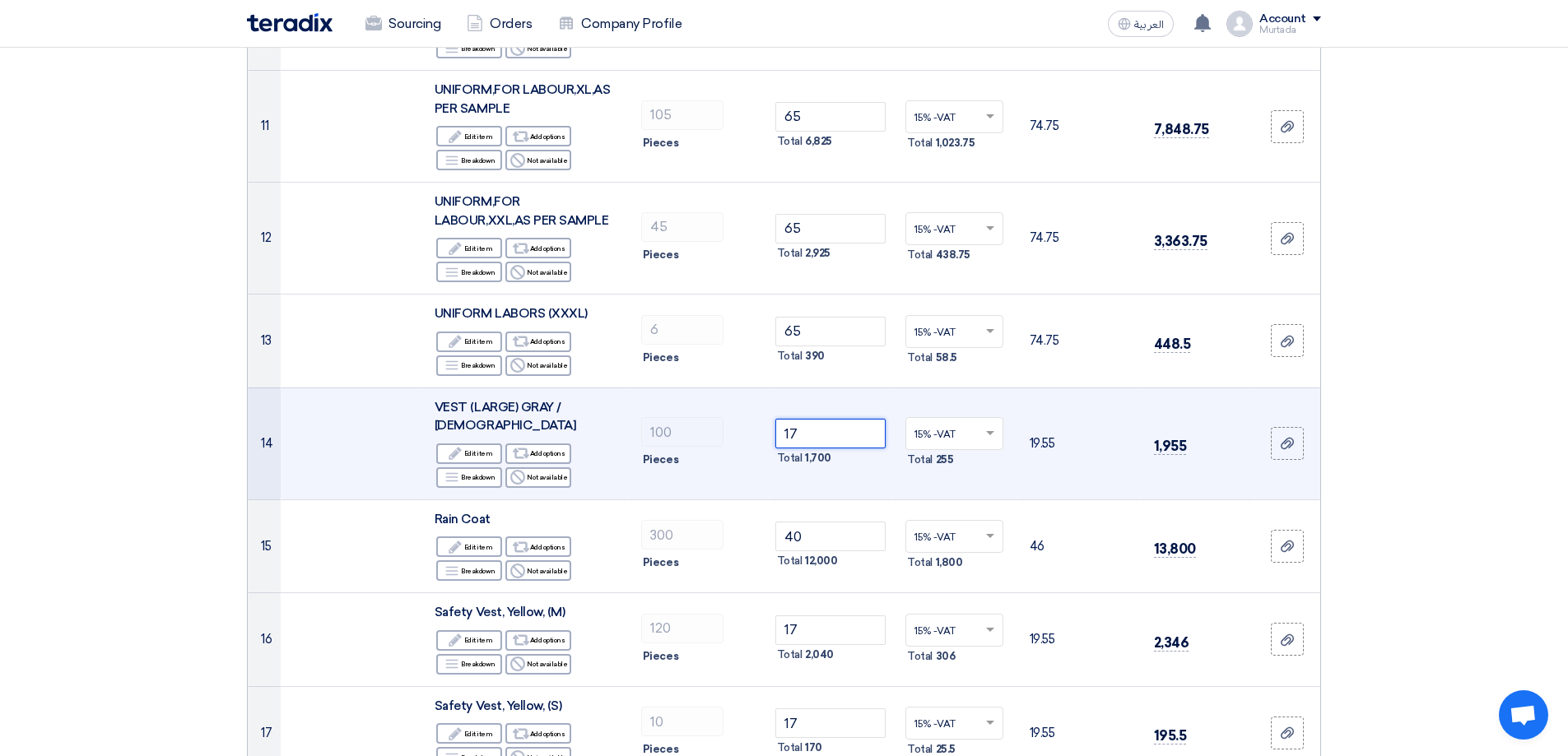
drag, startPoint x: 797, startPoint y: 424, endPoint x: 637, endPoint y: 432, distance: 160.2
click at [637, 432] on tr "14 VEST (LARGE) GRAY / [DEMOGRAPHIC_DATA] Edit Edit item Alternative Add option…" at bounding box center [784, 443] width 1073 height 112
type input "30"
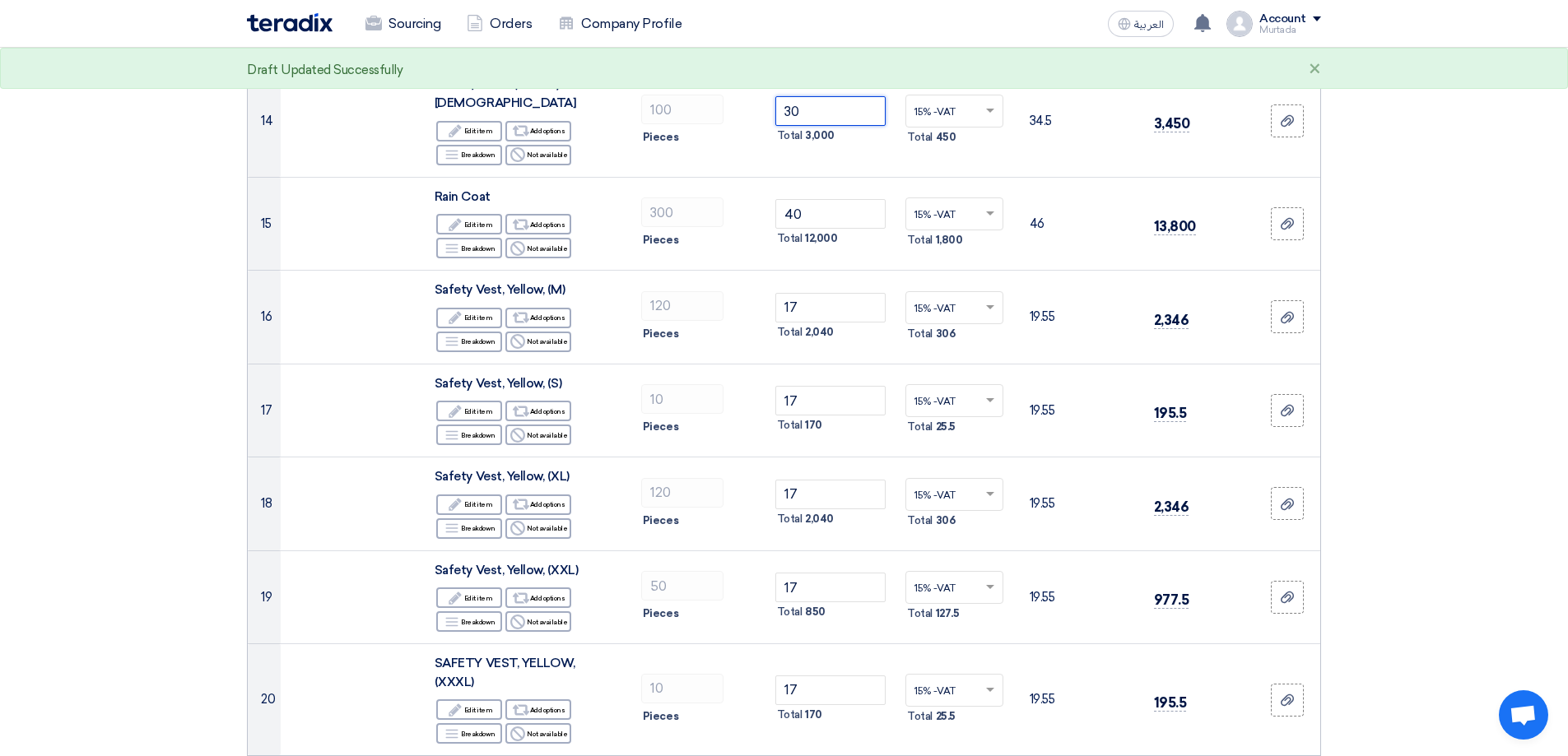
scroll to position [1599, 0]
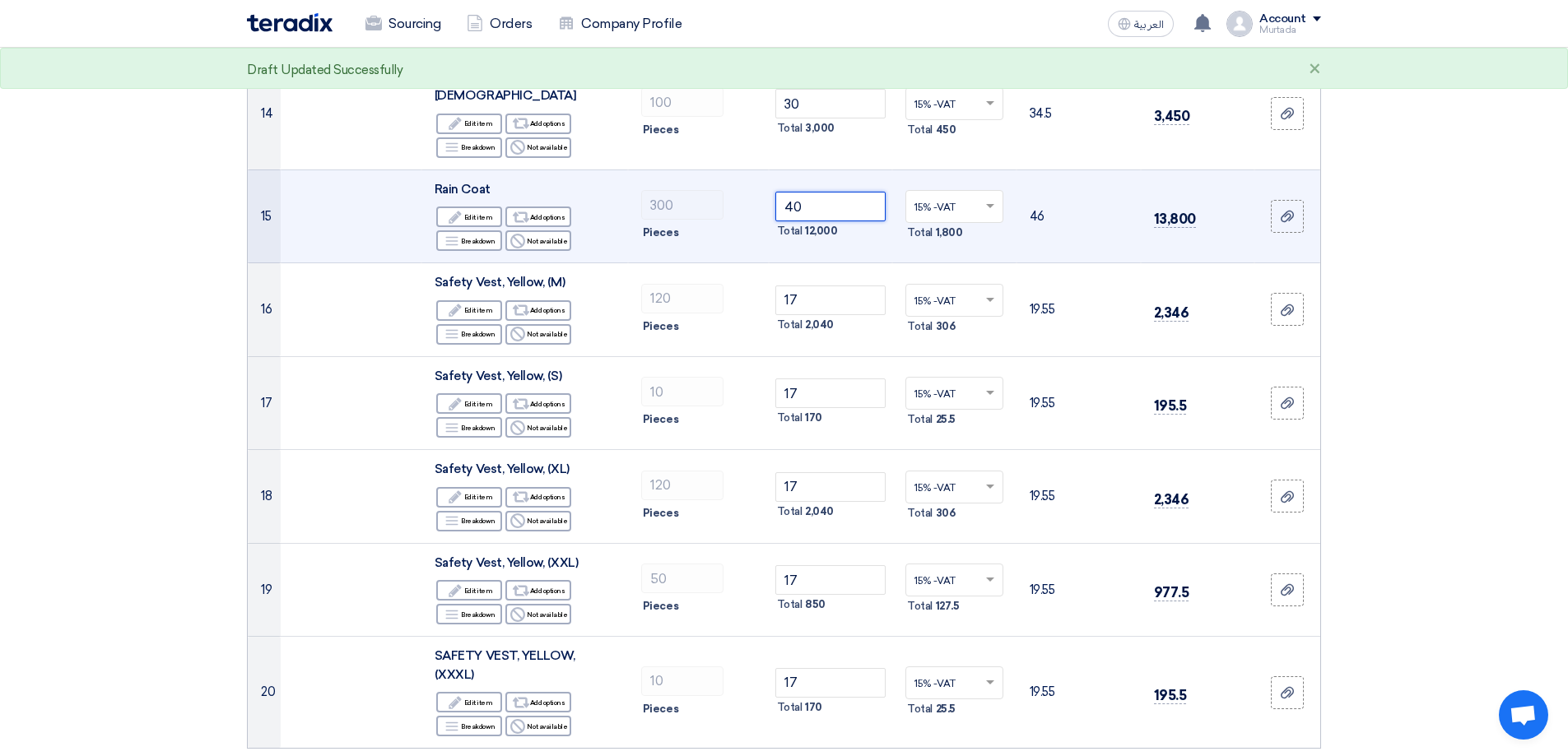
drag, startPoint x: 801, startPoint y: 185, endPoint x: 738, endPoint y: 190, distance: 63.2
click at [744, 190] on tr "15 Rain Coat Edit Edit item Alternative Add options Breakdown Reject 300" at bounding box center [784, 215] width 1073 height 94
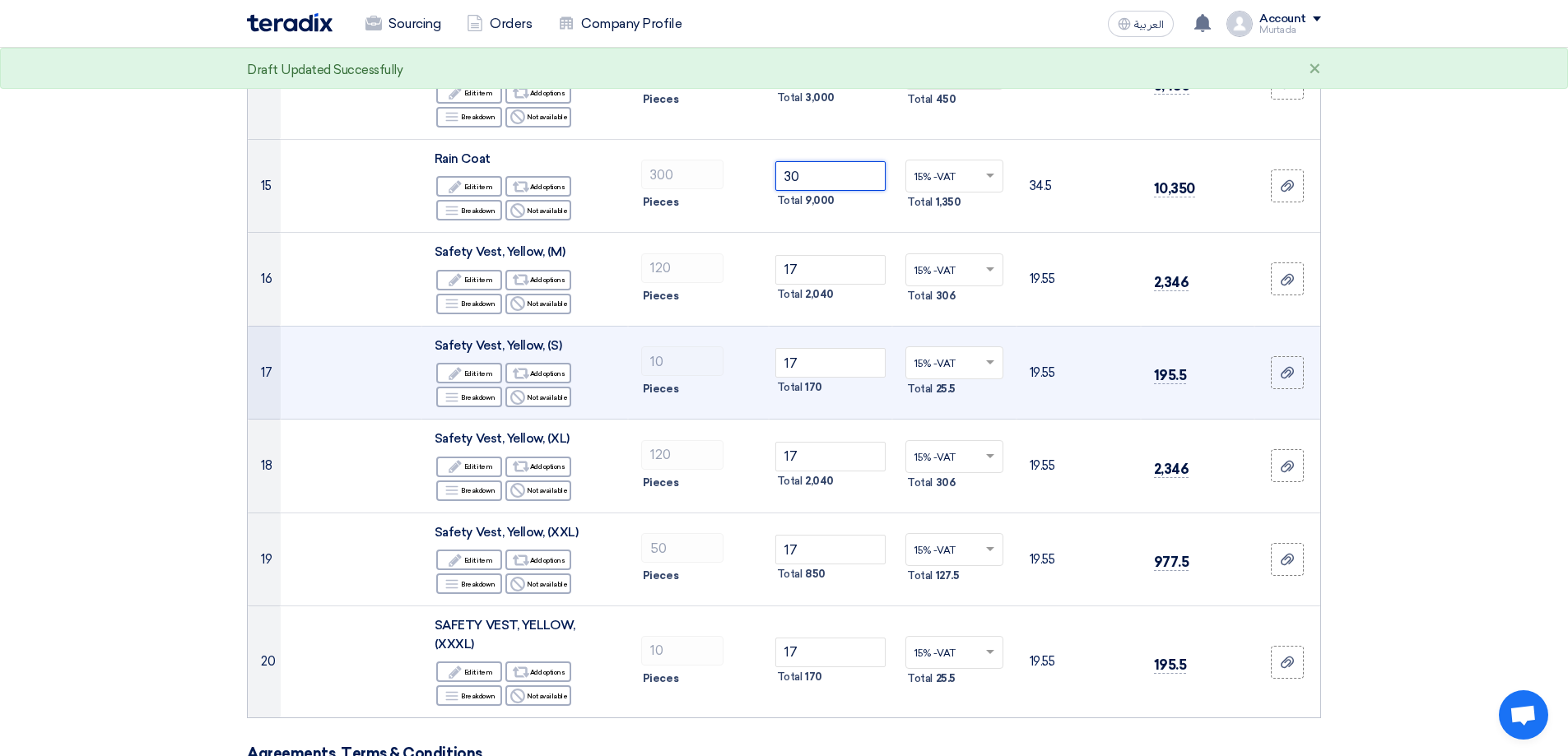
scroll to position [1622, 0]
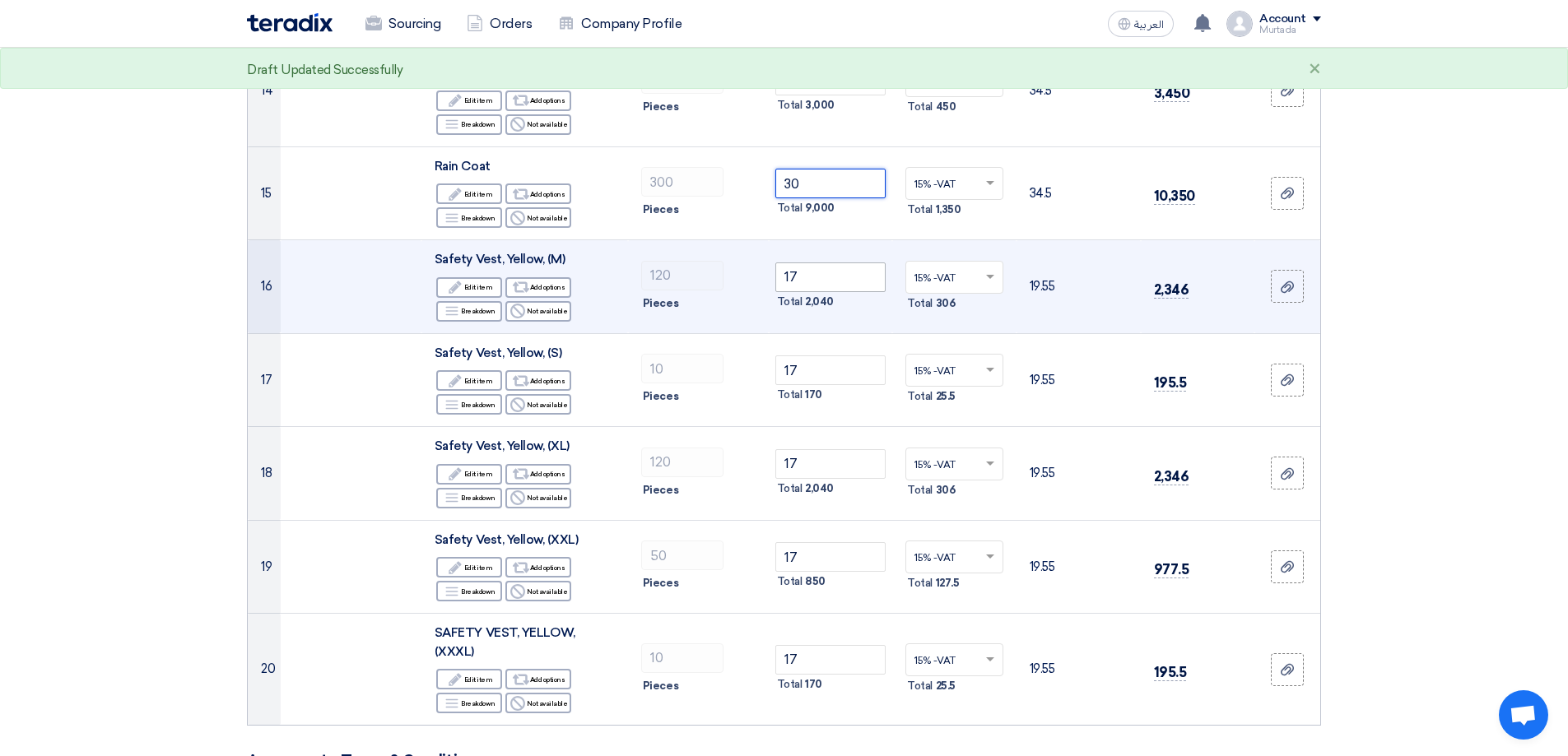
type input "30"
drag, startPoint x: 804, startPoint y: 251, endPoint x: 712, endPoint y: 264, distance: 92.9
click at [715, 274] on tr "16 Safety Vest, Yellow, (M) Edit Edit item Alternative Add options Breakdown Re…" at bounding box center [784, 286] width 1073 height 94
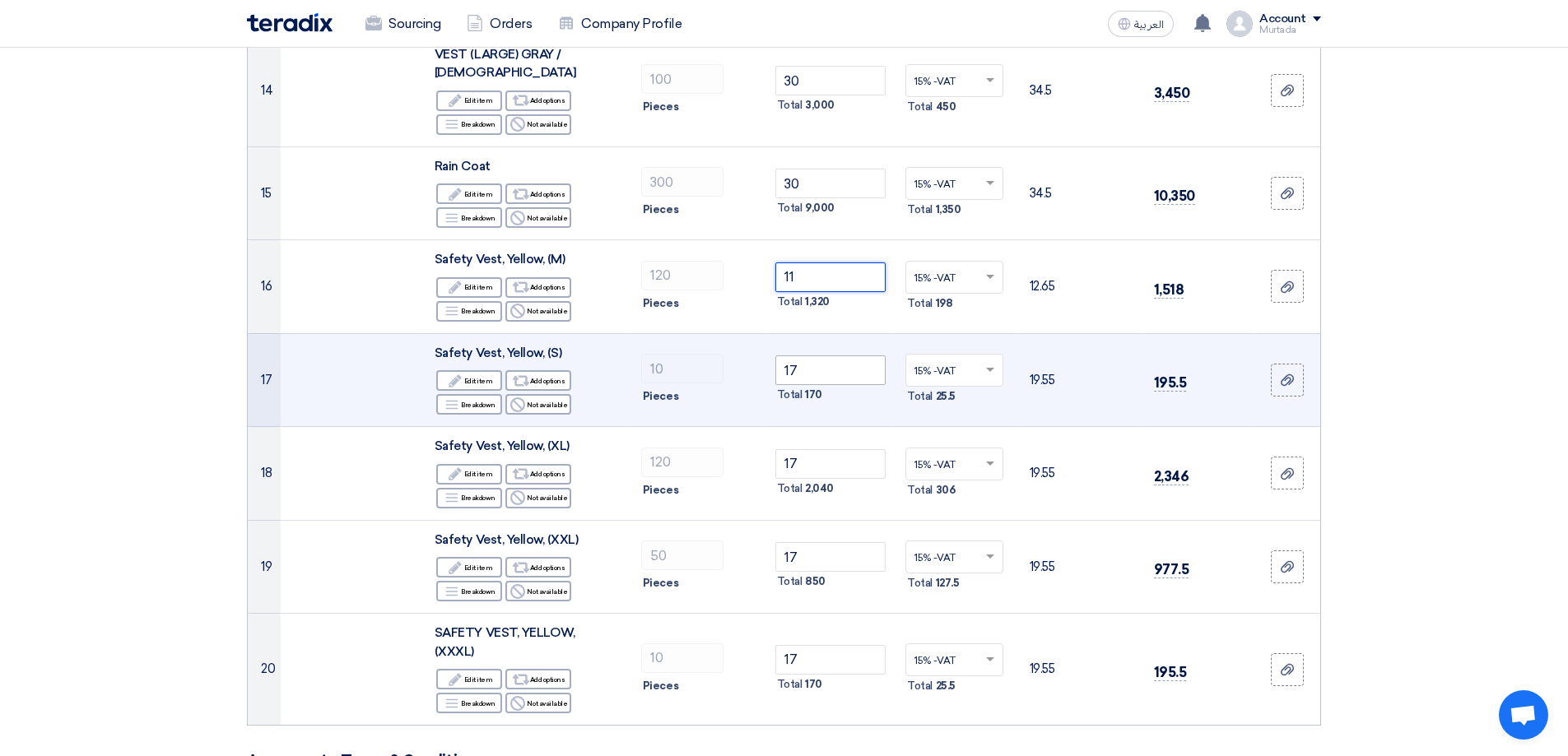
type input "11"
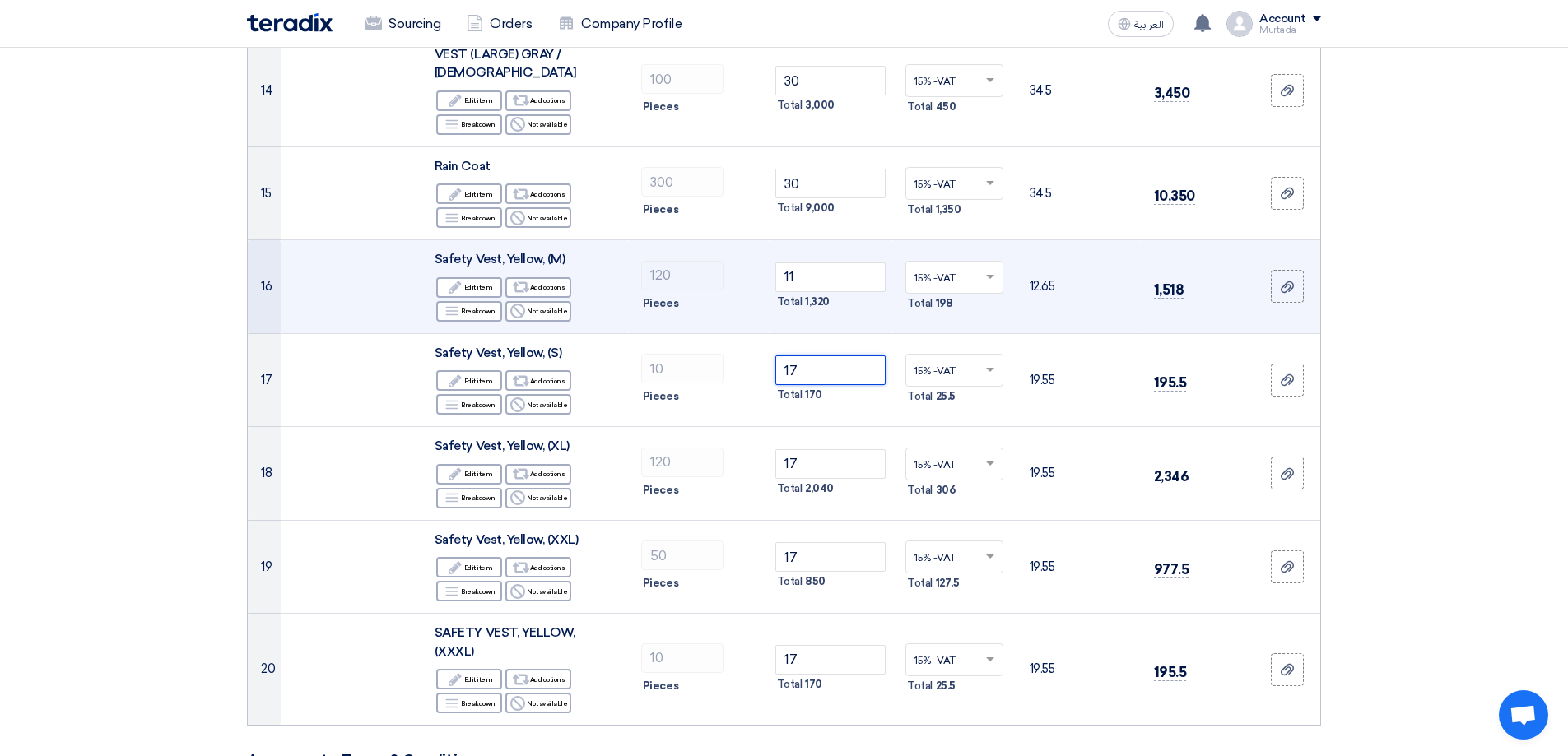
click at [710, 353] on tr "17 Safety Vest, Yellow, (S) Edit Edit item Alternative Add options Breakdown Re…" at bounding box center [784, 379] width 1073 height 94
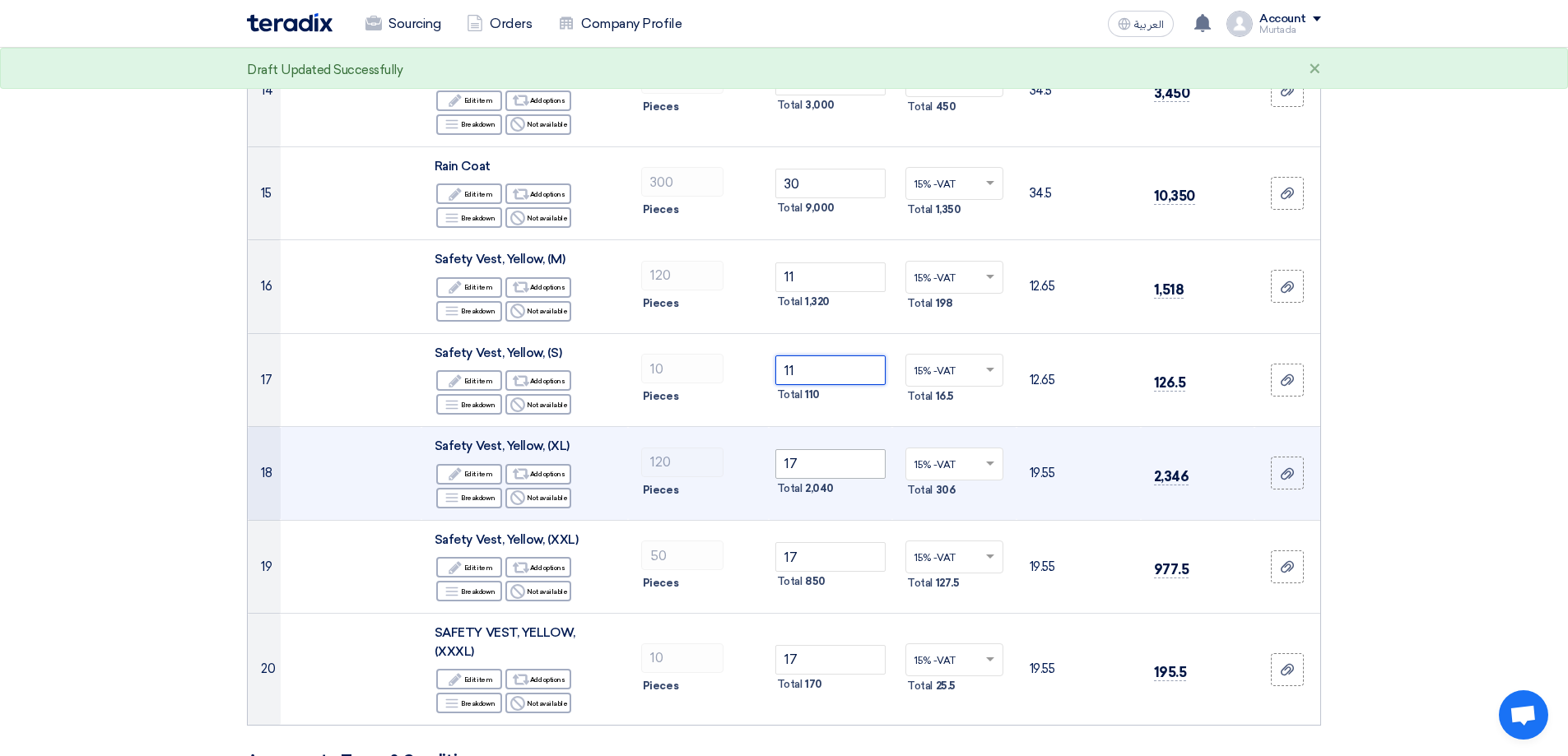
type input "11"
drag, startPoint x: 805, startPoint y: 448, endPoint x: 745, endPoint y: 427, distance: 63.6
click at [750, 446] on tr "18 Safety Vest, Yellow, (XL) Edit Edit item Alternative Add options Breakdown R…" at bounding box center [784, 473] width 1073 height 94
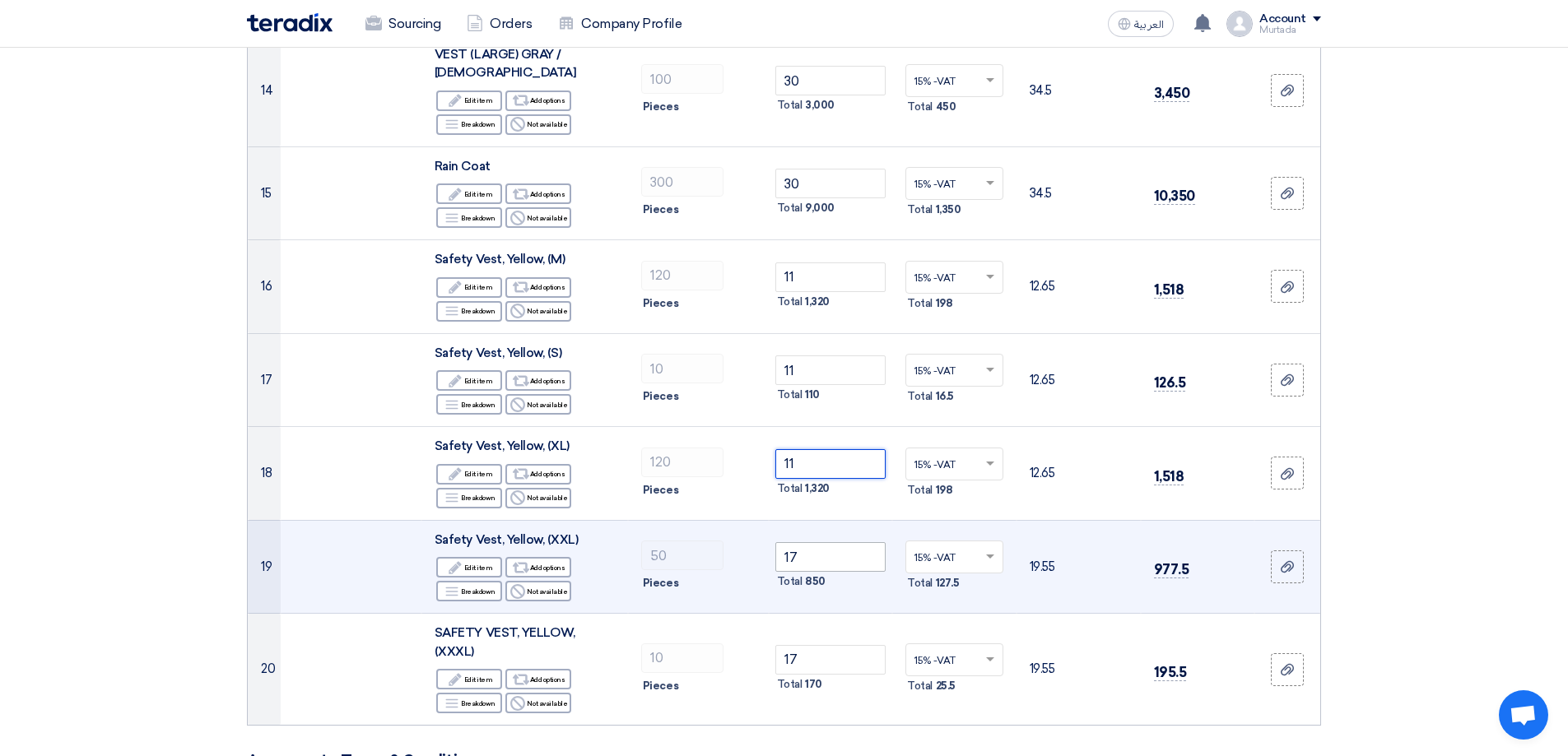
type input "11"
click at [704, 529] on tr "19 Safety Vest, Yellow, (XXL) Edit Edit item Alternative Add options Breakdown …" at bounding box center [784, 567] width 1073 height 94
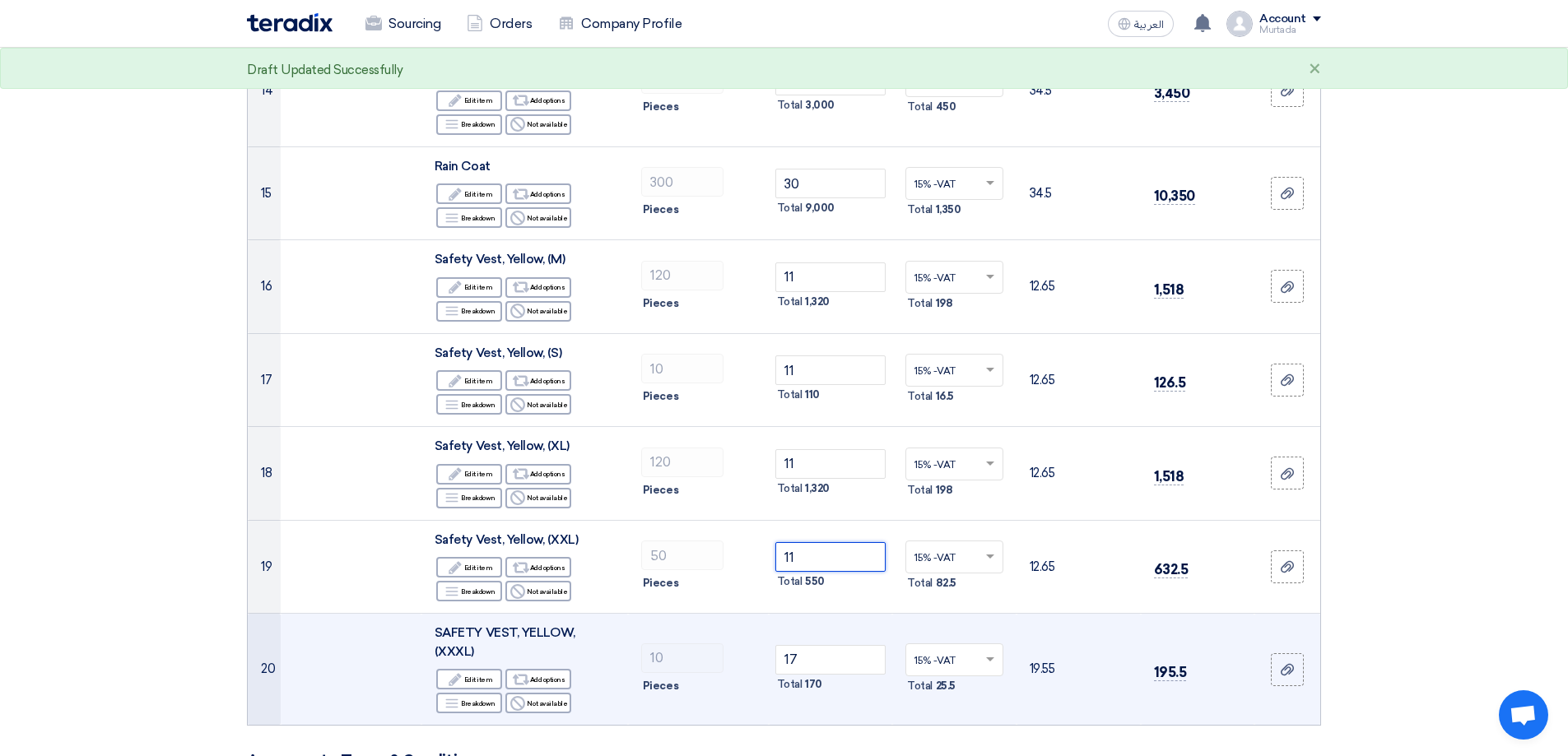
type input "11"
click at [684, 628] on tr "20 SAFETY VEST, YELLOW, (XXXL) Edit Edit item Alternative Add options Breakdown…" at bounding box center [784, 670] width 1073 height 112
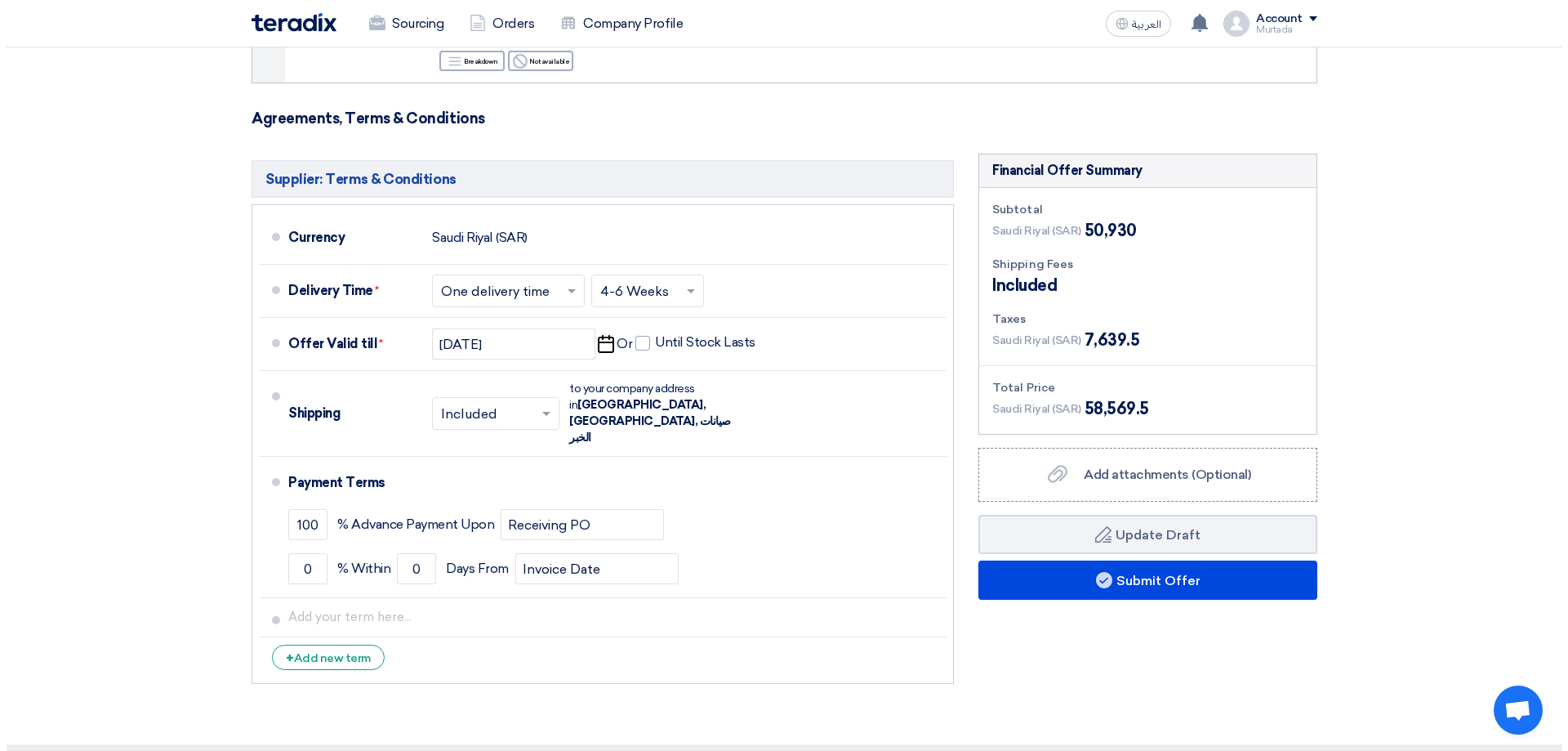
scroll to position [2256, 0]
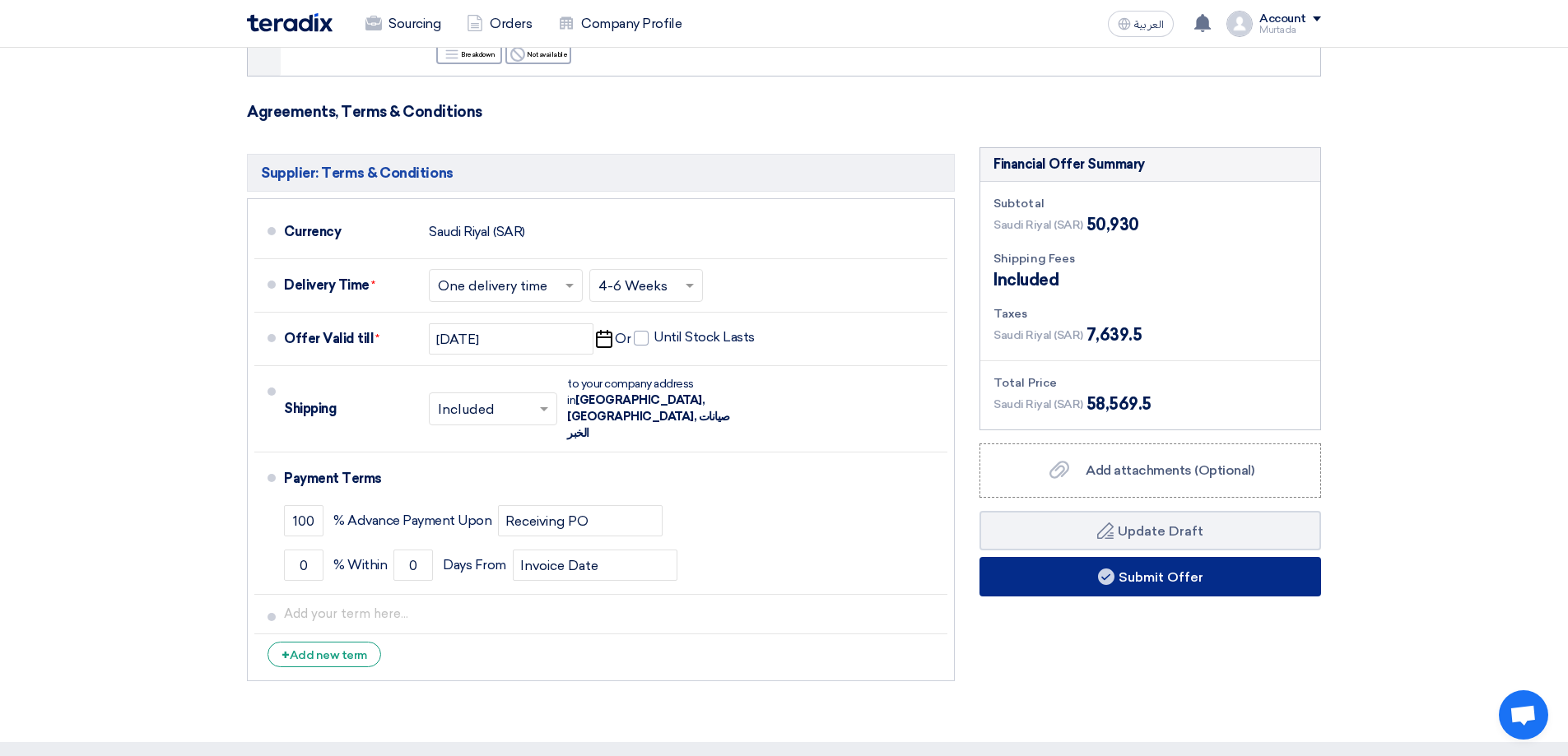
type input "11"
click at [1252, 557] on button "Submit Offer" at bounding box center [1151, 576] width 342 height 39
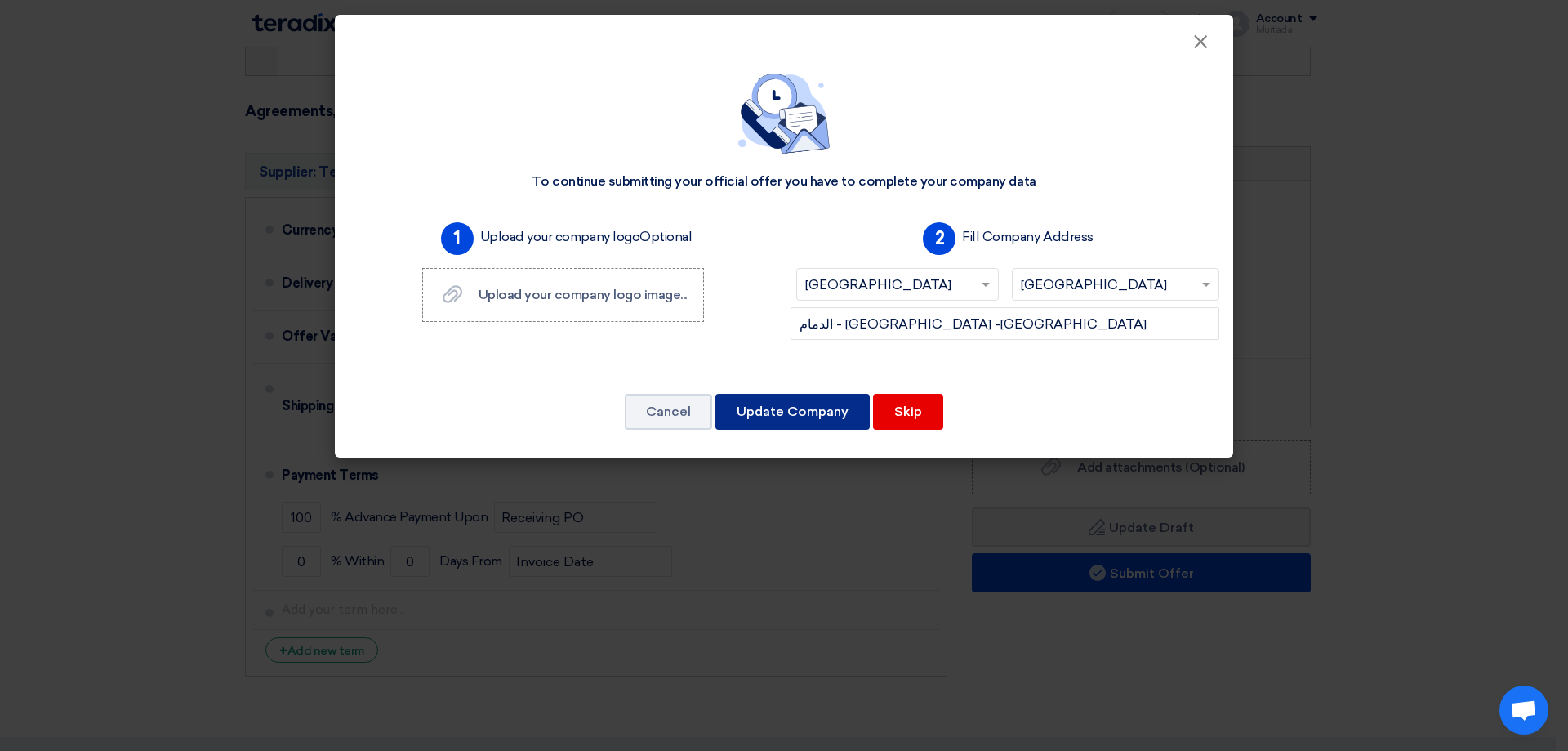
click at [812, 410] on button "Update Company" at bounding box center [793, 412] width 155 height 36
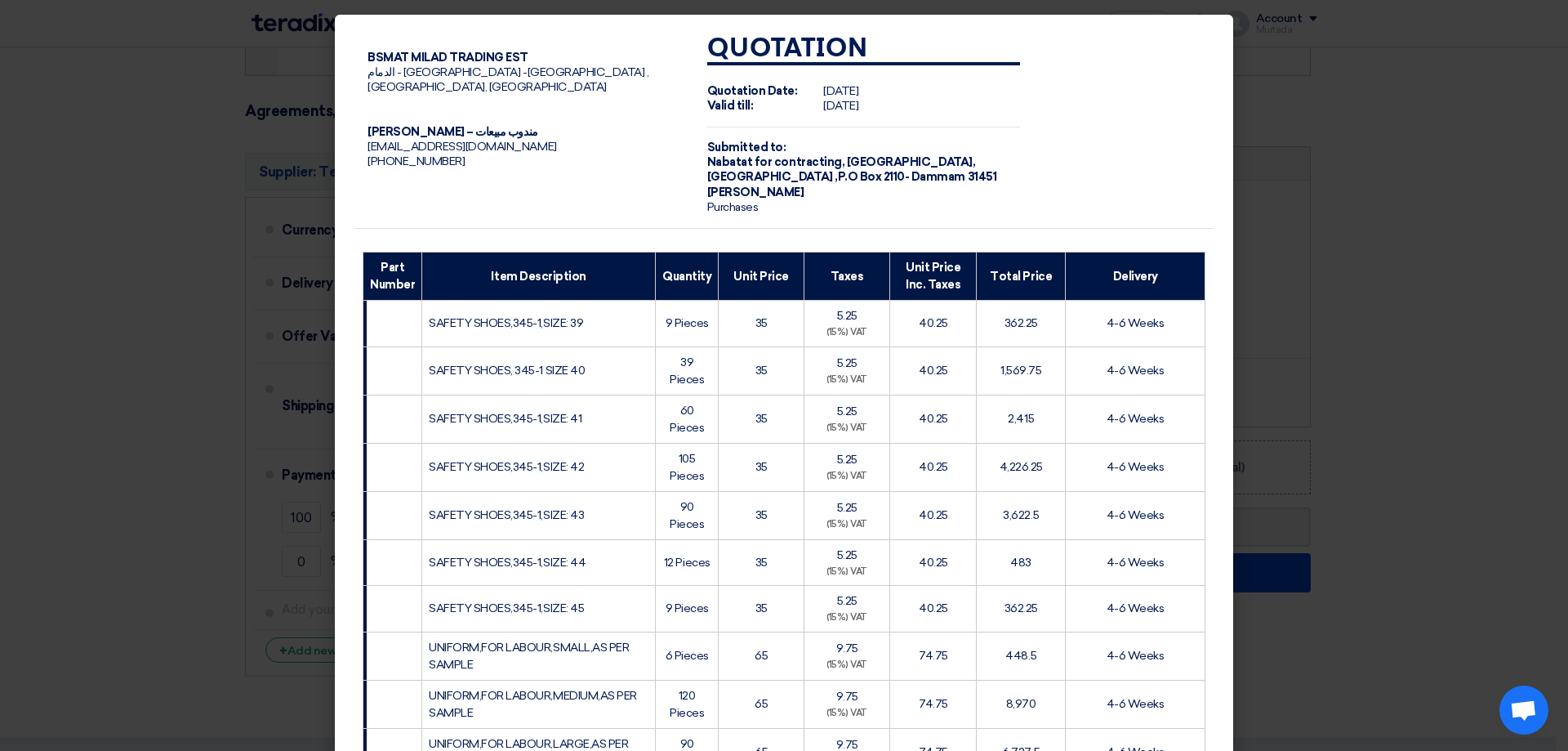
scroll to position [869, 0]
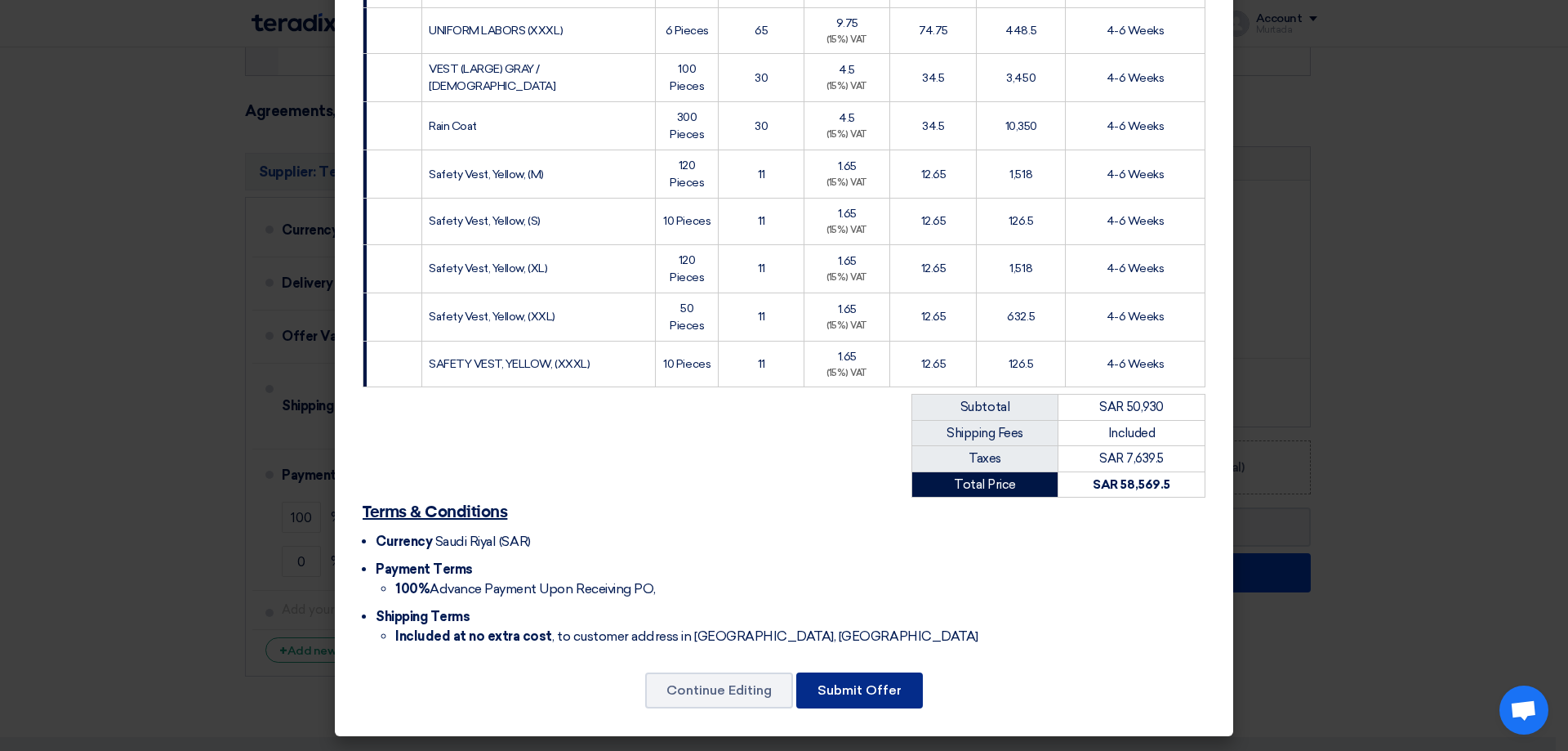
click at [871, 687] on button "Submit Offer" at bounding box center [860, 690] width 127 height 36
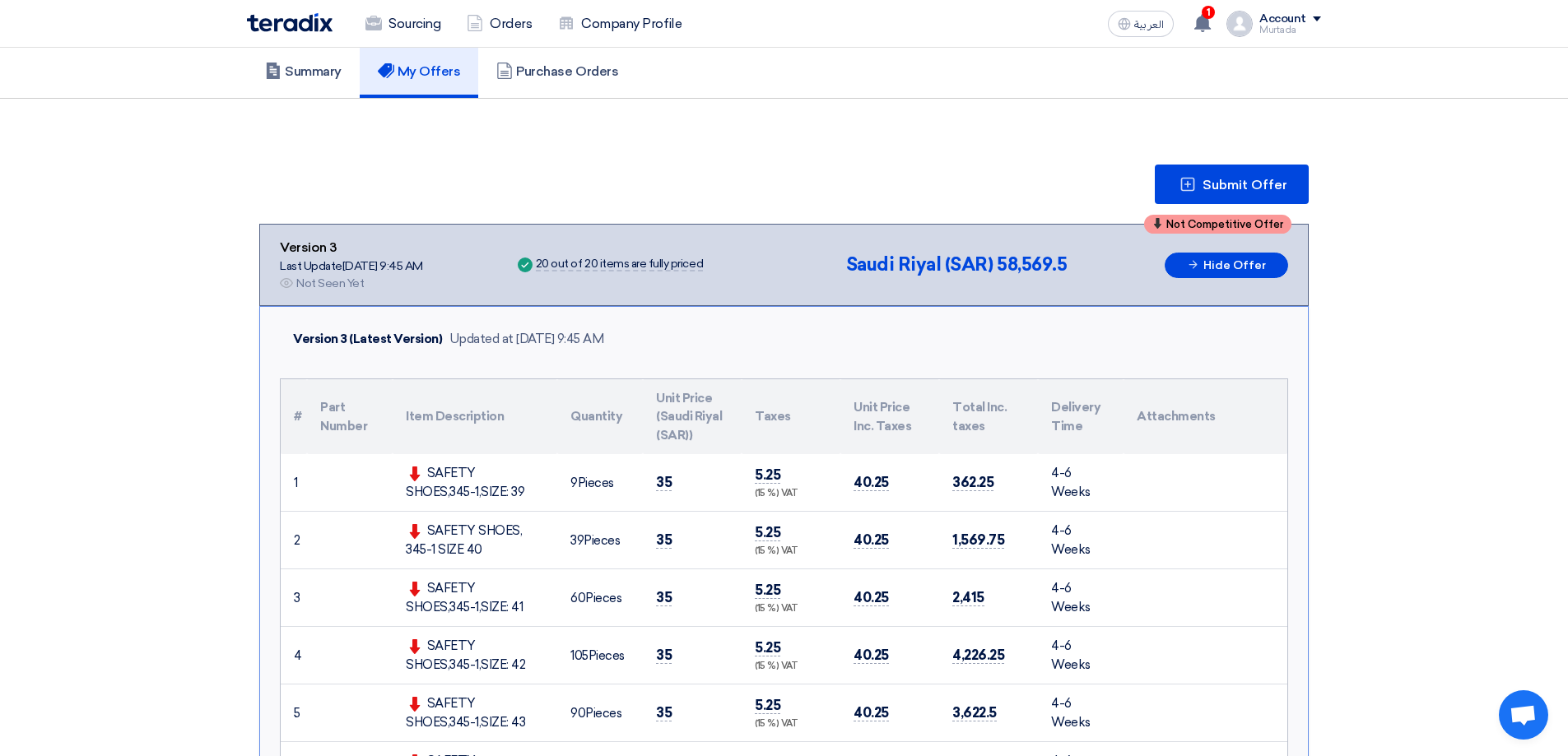
scroll to position [107, 0]
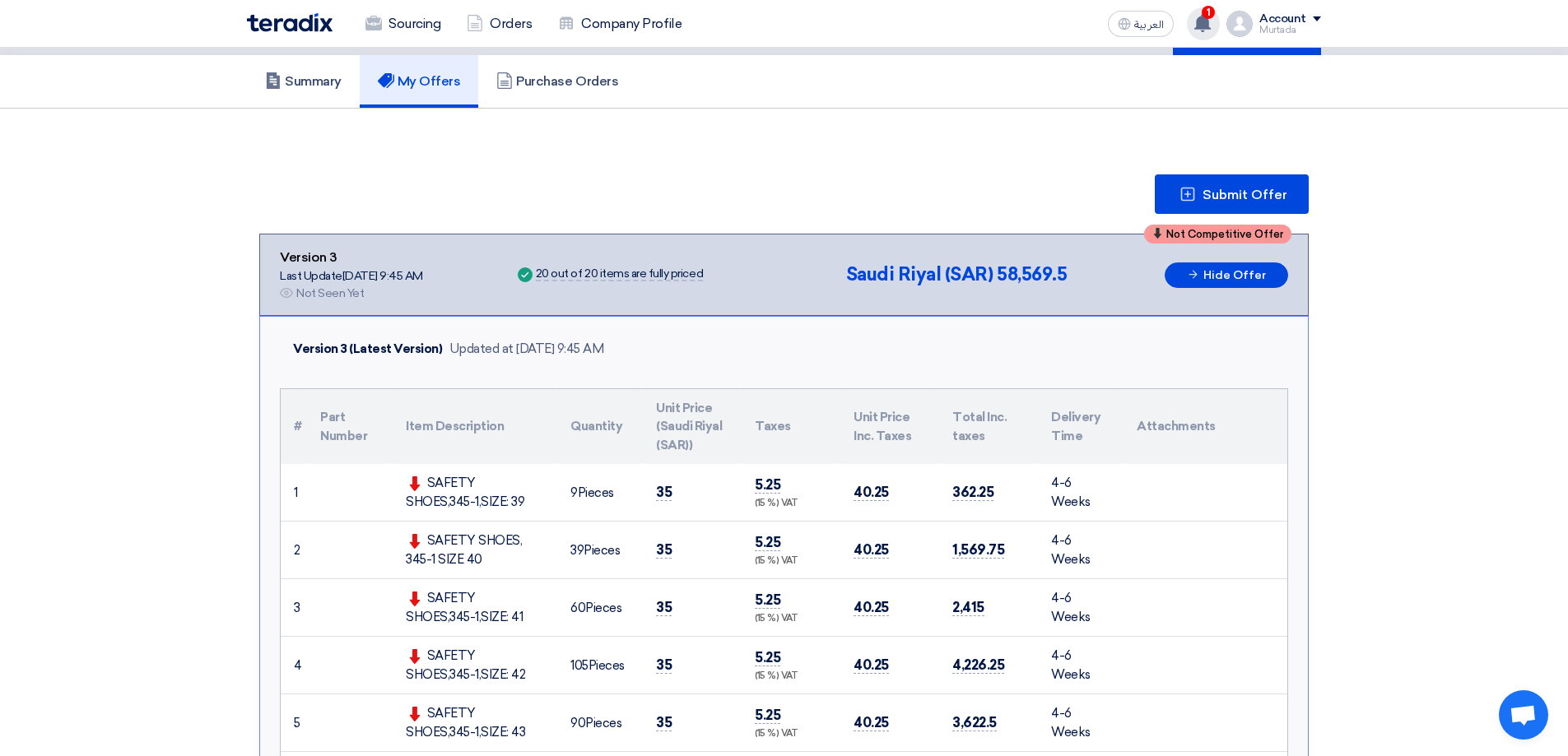
click at [1208, 20] on use at bounding box center [1203, 23] width 17 height 18
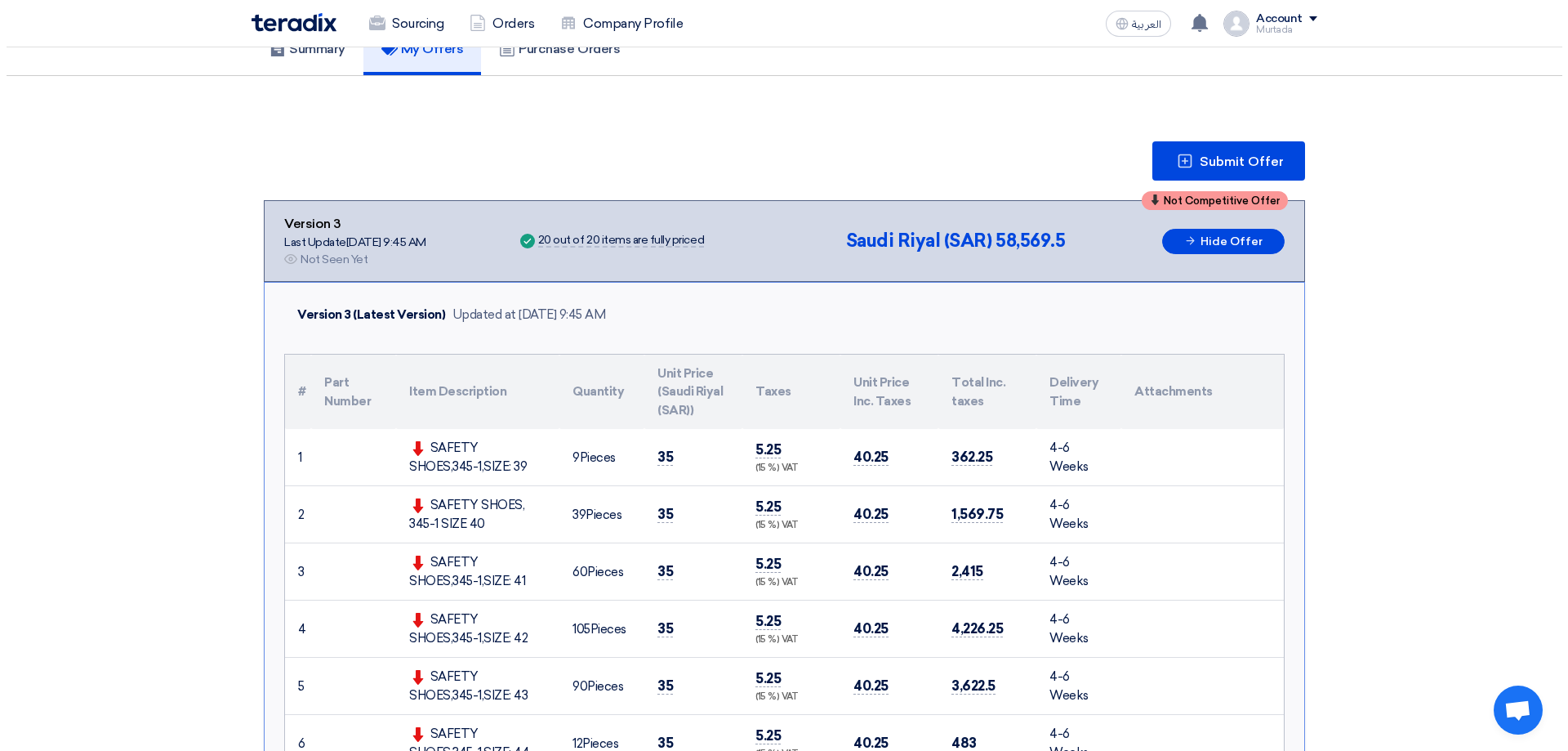
scroll to position [0, 0]
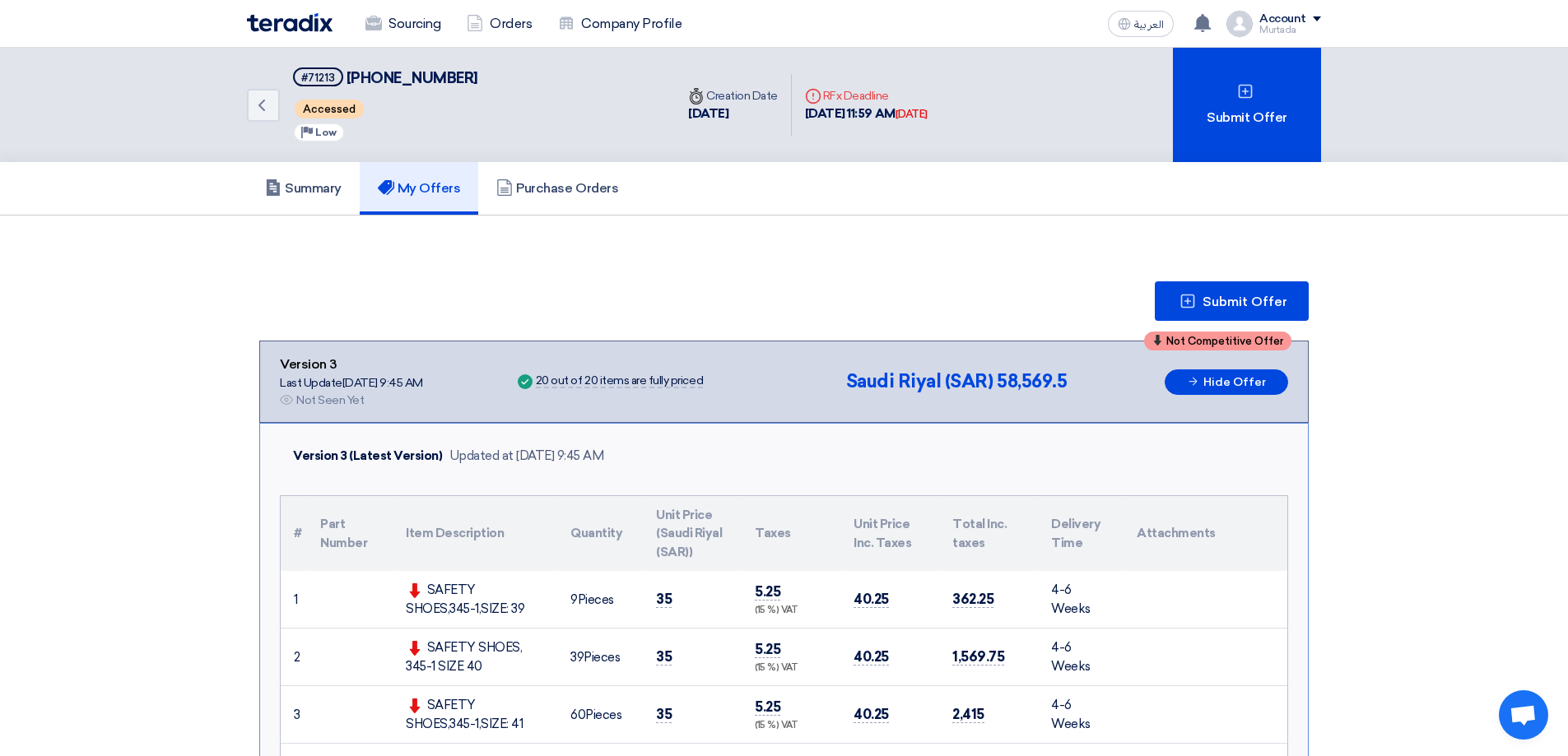
click at [1318, 19] on span at bounding box center [1316, 19] width 8 height 5
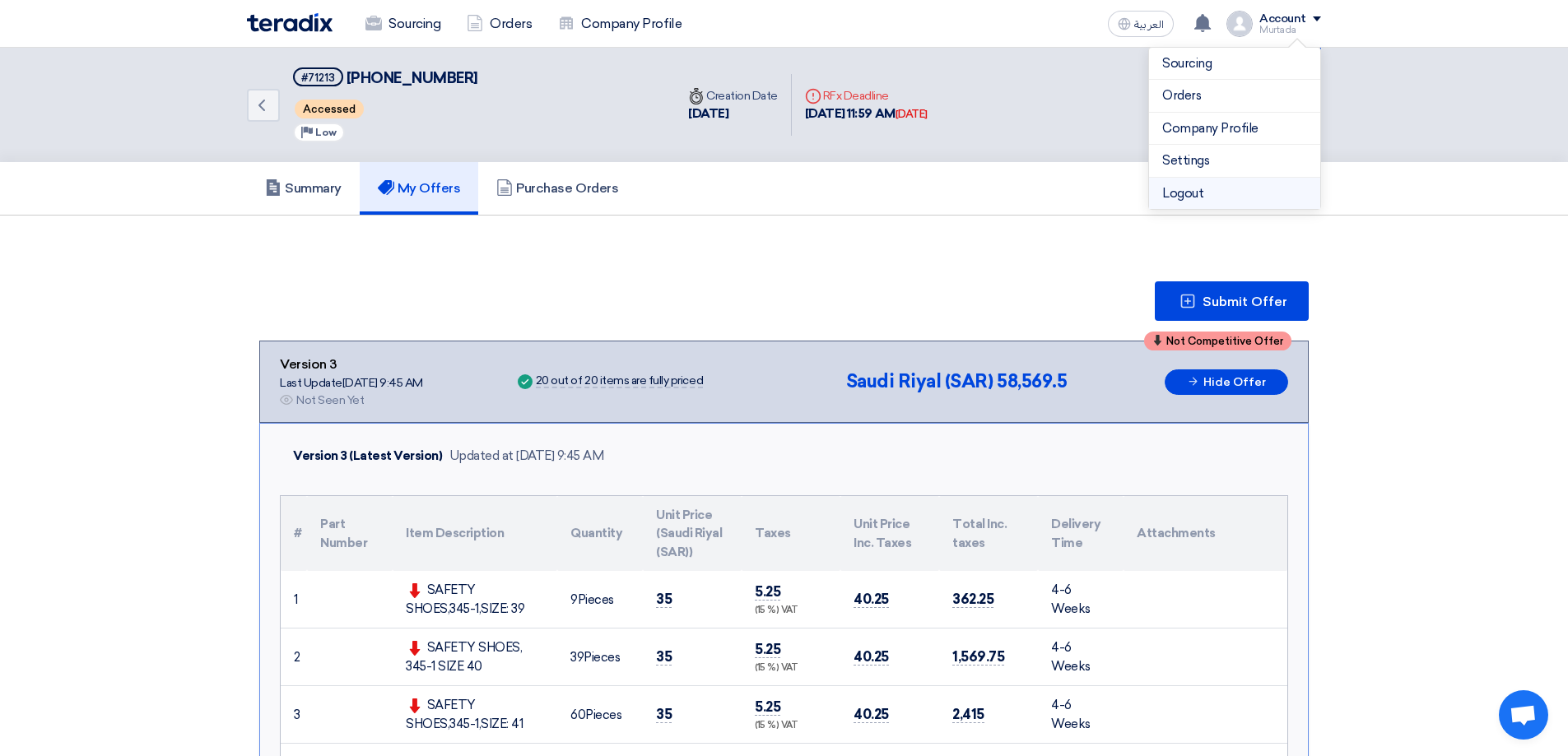
click at [1221, 188] on li "Logout" at bounding box center [1234, 194] width 171 height 32
